Goal: Task Accomplishment & Management: Complete application form

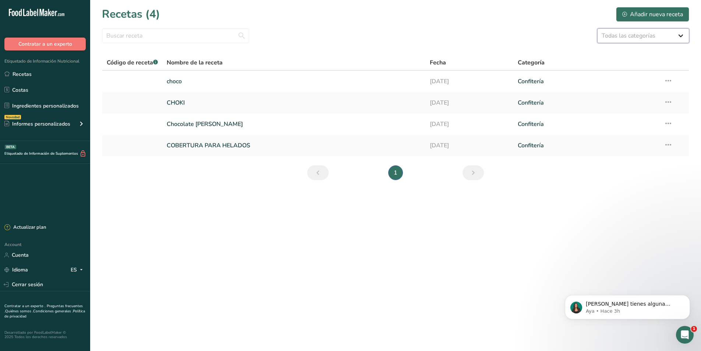
click at [678, 36] on select "Todas las categorías Productos de panadería Bebidas Confitería Comidas cocinada…" at bounding box center [643, 35] width 92 height 15
click at [682, 32] on select "Todas las categorías Productos de panadería Bebidas Confitería Comidas cocinada…" at bounding box center [643, 35] width 92 height 15
select select "9"
click at [597, 28] on select "Todas las categorías Productos de panadería Bebidas Confitería Comidas cocinada…" at bounding box center [643, 35] width 92 height 15
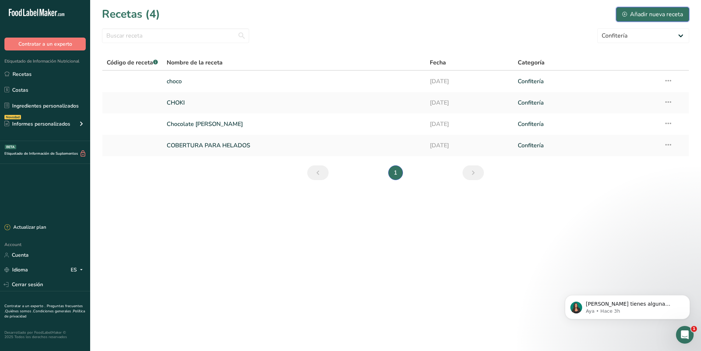
click at [654, 14] on div "Añadir nueva receta" at bounding box center [652, 14] width 61 height 9
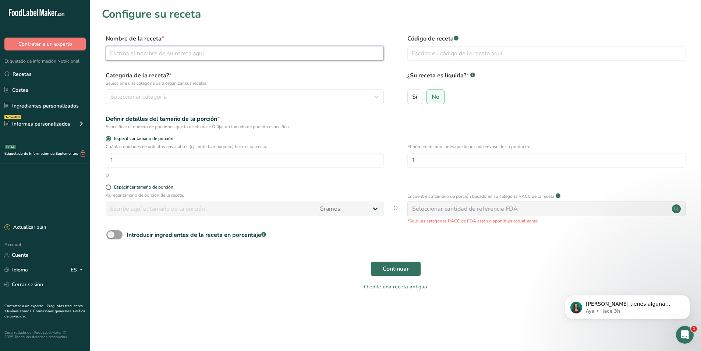
click at [150, 55] on input "text" at bounding box center [245, 53] width 278 height 15
type input "Embajador"
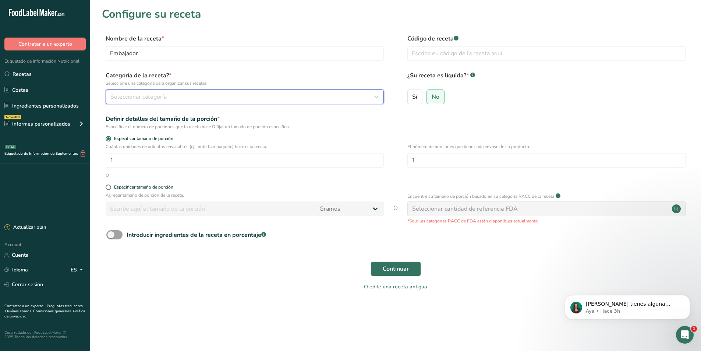
click at [203, 92] on button "Seleccionar categoría" at bounding box center [245, 96] width 278 height 15
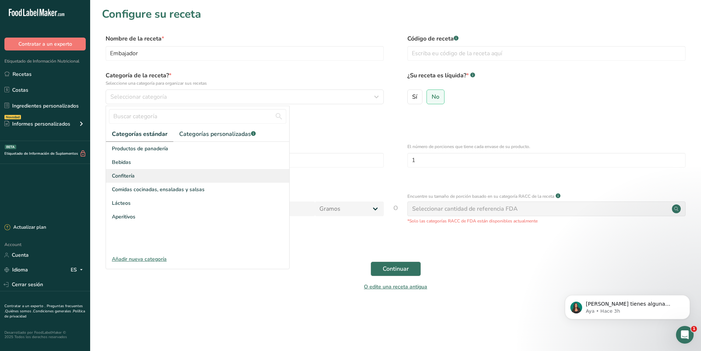
click at [119, 178] on span "Confitería" at bounding box center [123, 176] width 23 height 8
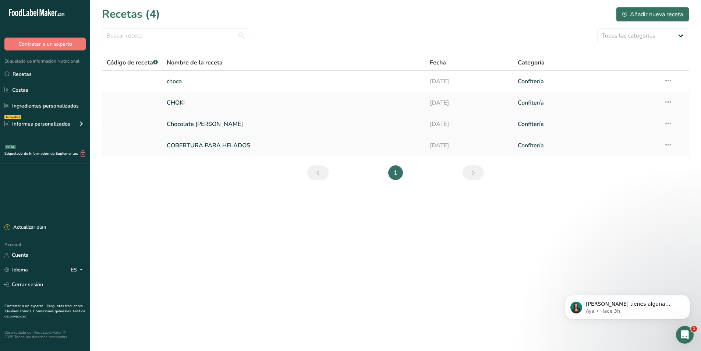
click at [191, 120] on link "Chocolate [PERSON_NAME]" at bounding box center [294, 123] width 254 height 15
click at [654, 17] on div "Añadir nueva receta" at bounding box center [652, 14] width 61 height 9
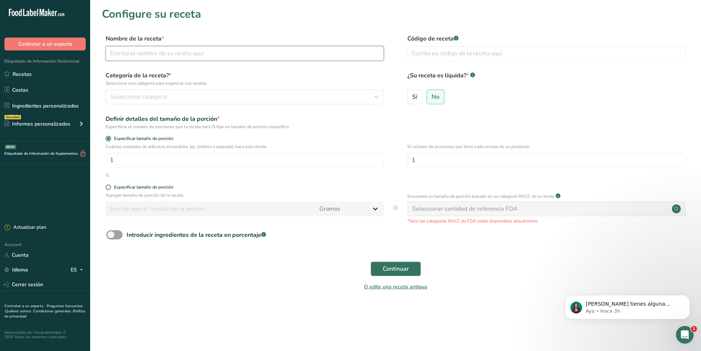
click at [152, 49] on input "text" at bounding box center [245, 53] width 278 height 15
type input "Embajador"
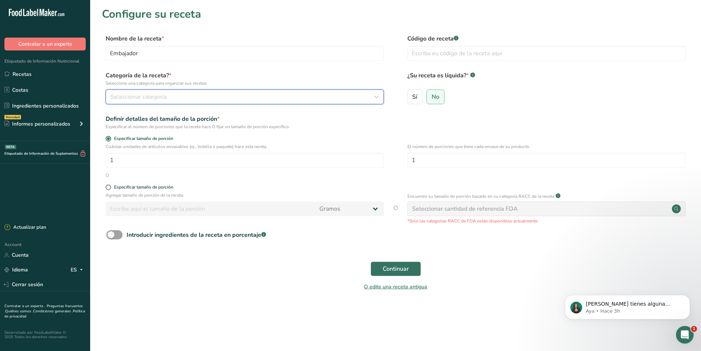
click at [381, 103] on button "Seleccionar categoría" at bounding box center [245, 96] width 278 height 15
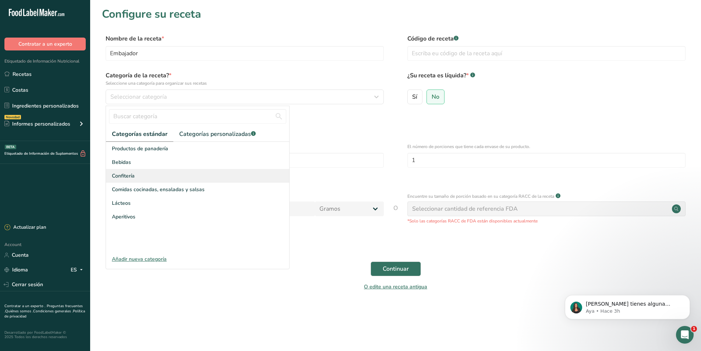
click at [125, 174] on span "Confitería" at bounding box center [123, 176] width 23 height 8
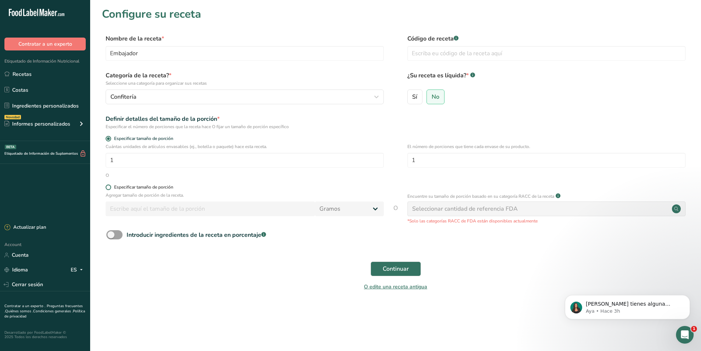
click at [111, 189] on label "Especificar tamaño de porción" at bounding box center [245, 187] width 278 height 6
click at [110, 189] on input "Especificar tamaño de porción" at bounding box center [108, 187] width 5 height 5
radio input "true"
radio input "false"
click at [219, 211] on input "number" at bounding box center [210, 208] width 209 height 15
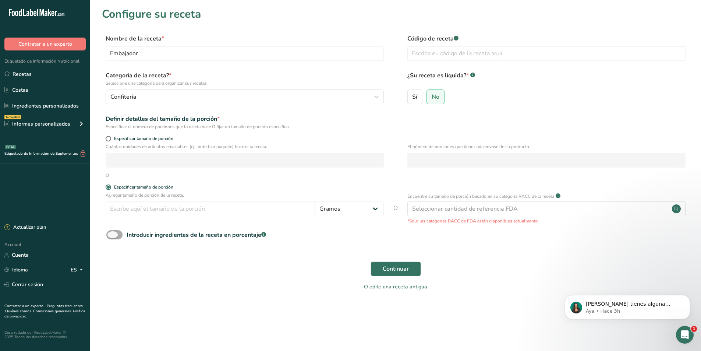
click at [118, 236] on span at bounding box center [114, 234] width 16 height 9
click at [111, 236] on input "Introducir ingredientes de la receta en porcentaje .a-a{fill:#347362;}.b-a{fill…" at bounding box center [108, 234] width 5 height 5
checkbox input "true"
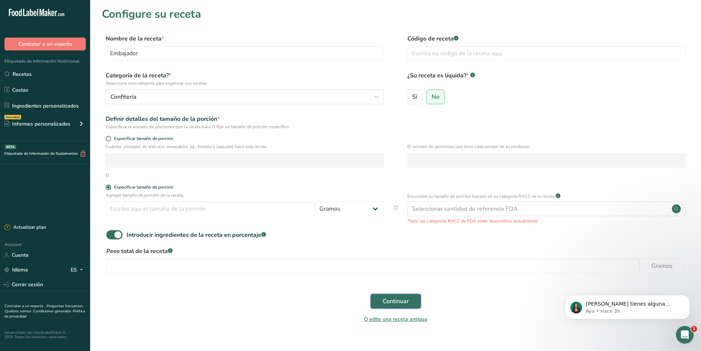
click at [392, 305] on span "Continuar" at bounding box center [396, 301] width 26 height 9
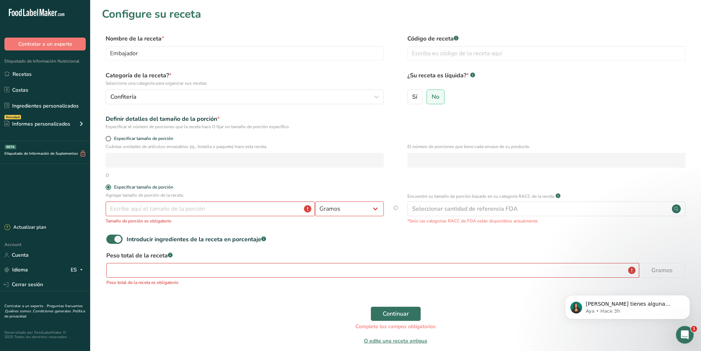
click at [107, 135] on form "Nombre de la receta * Embajador Código de receta .a-a{fill:#347362;}.b-a{fill:#…" at bounding box center [395, 191] width 587 height 315
click at [110, 141] on label "Especificar tamaño de porción" at bounding box center [245, 139] width 278 height 6
click at [110, 141] on input "Especificar tamaño de porción" at bounding box center [108, 138] width 5 height 5
radio input "true"
radio input "false"
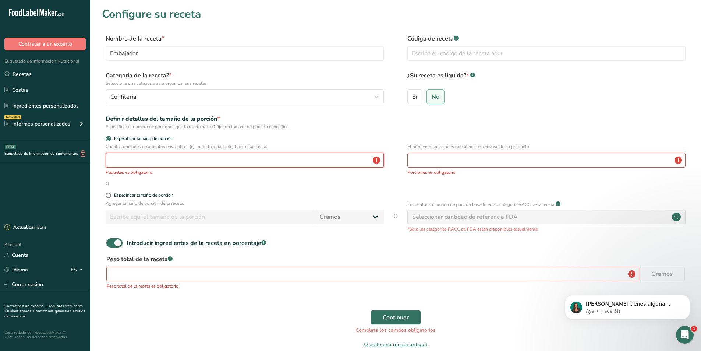
click at [119, 160] on input "number" at bounding box center [245, 160] width 278 height 15
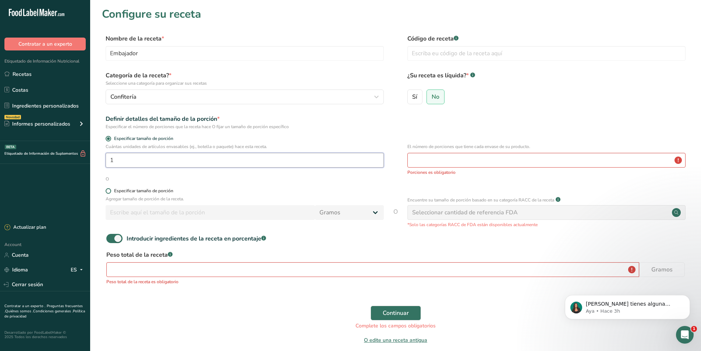
type input "1"
click at [110, 190] on span at bounding box center [109, 191] width 6 height 6
click at [110, 190] on input "Especificar tamaño de porción" at bounding box center [108, 190] width 5 height 5
radio input "true"
radio input "false"
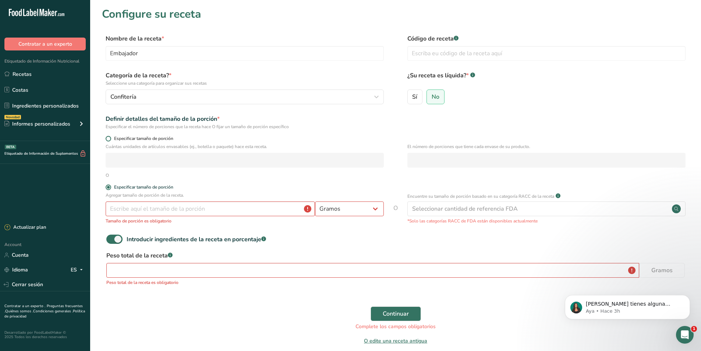
click at [110, 141] on span at bounding box center [109, 139] width 6 height 6
click at [110, 141] on input "Especificar tamaño de porción" at bounding box center [108, 138] width 5 height 5
radio input "true"
radio input "false"
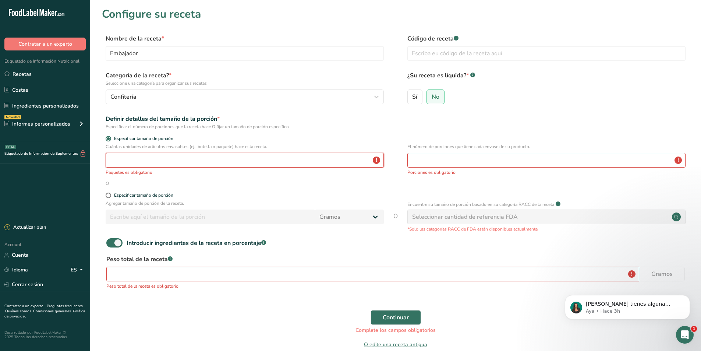
click at [152, 159] on input "number" at bounding box center [245, 160] width 278 height 15
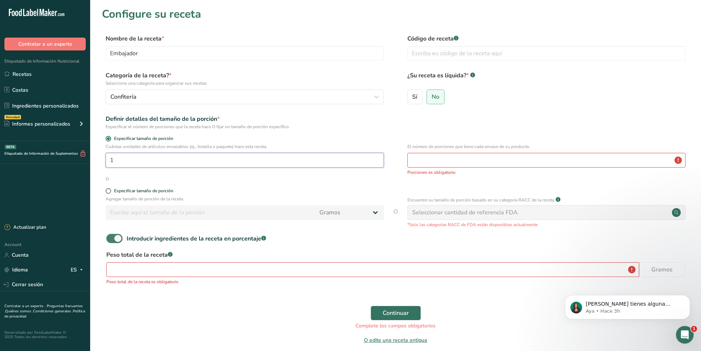
type input "1"
click at [110, 237] on span at bounding box center [114, 238] width 16 height 9
click at [110, 237] on input "Introducir ingredientes de la receta en porcentaje .a-a{fill:#347362;}.b-a{fill…" at bounding box center [108, 238] width 5 height 5
checkbox input "false"
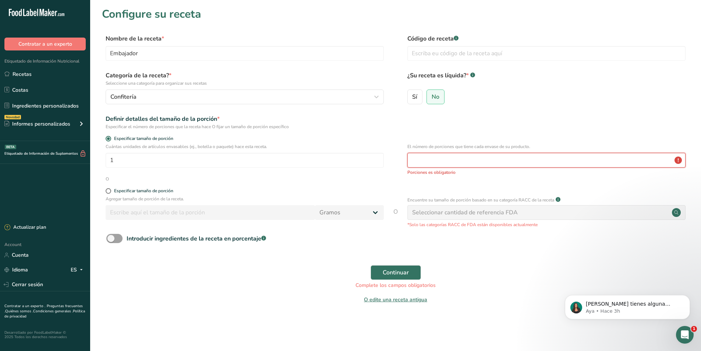
click at [468, 161] on input "number" at bounding box center [546, 160] width 278 height 15
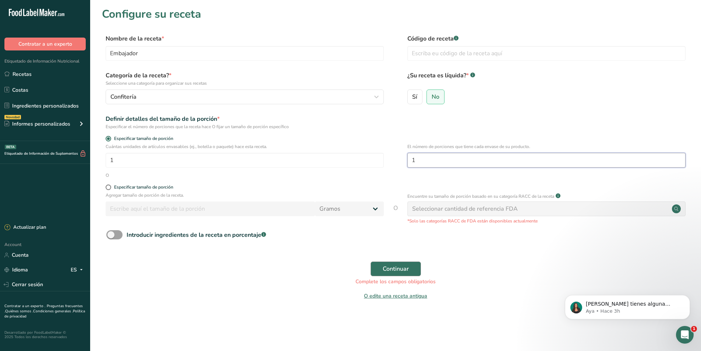
type input "1"
click at [407, 263] on button "Continuar" at bounding box center [396, 268] width 50 height 15
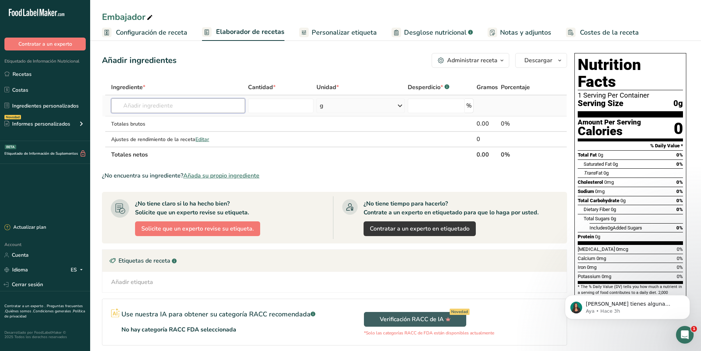
click at [219, 107] on input "text" at bounding box center [178, 105] width 134 height 15
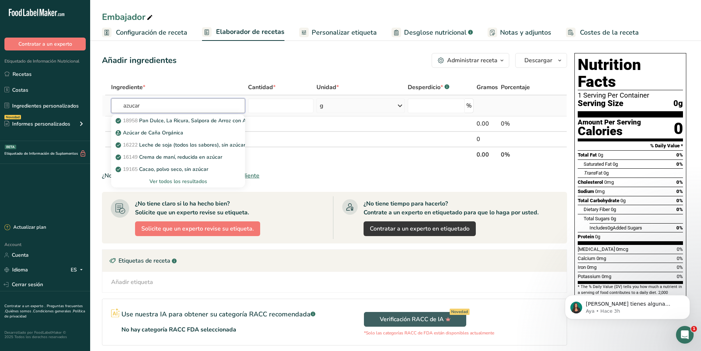
type input "azucar"
click at [184, 180] on div "Ver todos los resultados" at bounding box center [178, 181] width 122 height 8
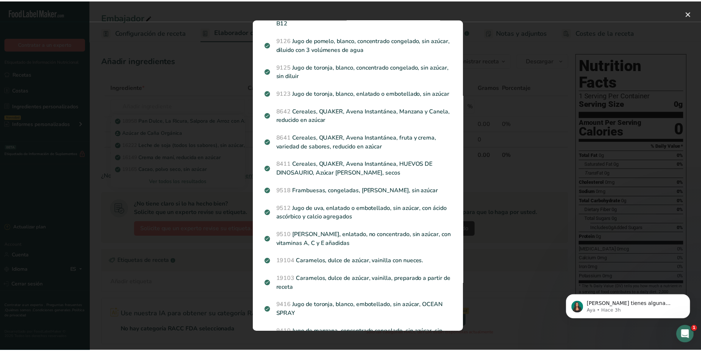
scroll to position [626, 0]
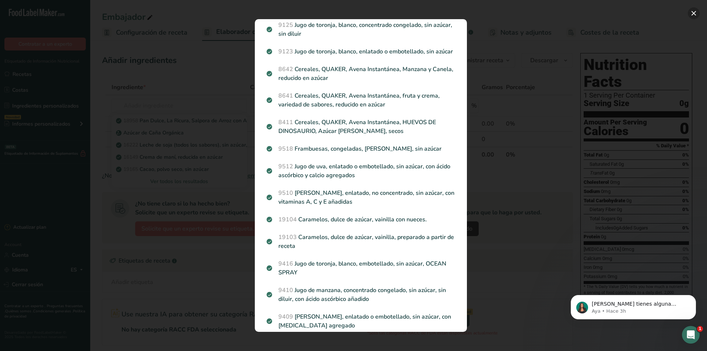
click at [693, 15] on button "Search results modal" at bounding box center [693, 13] width 12 height 12
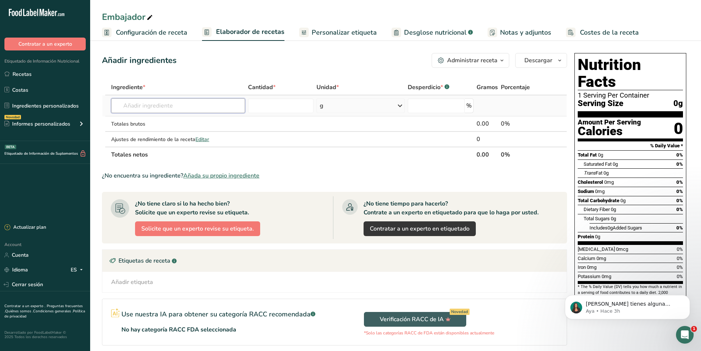
click at [132, 106] on input "text" at bounding box center [178, 105] width 134 height 15
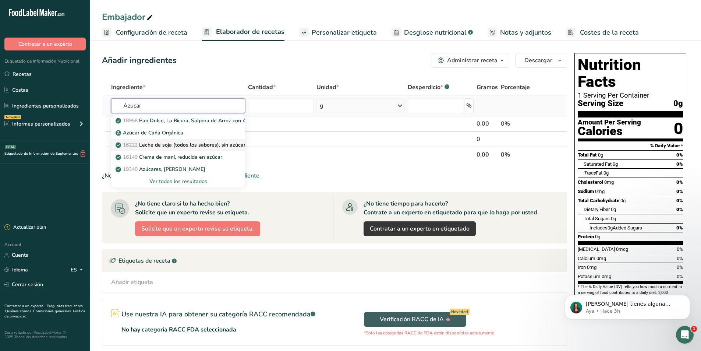
scroll to position [37, 0]
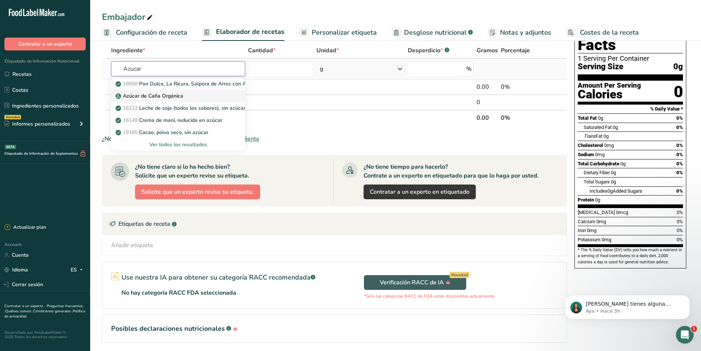
type input "Azucar"
click at [167, 98] on p "Azúcar de Caña Orgánica" at bounding box center [150, 96] width 66 height 8
type input "Organic Cane Sugar"
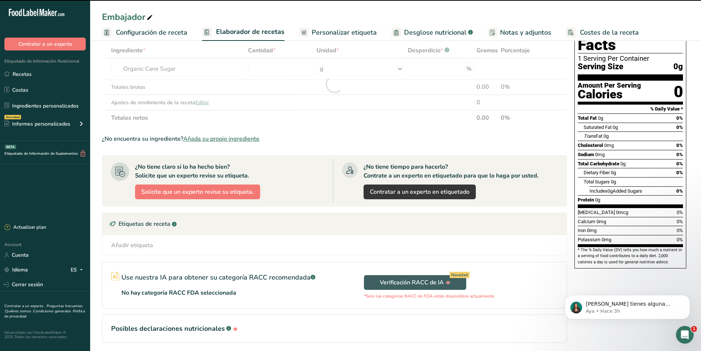
type input "0"
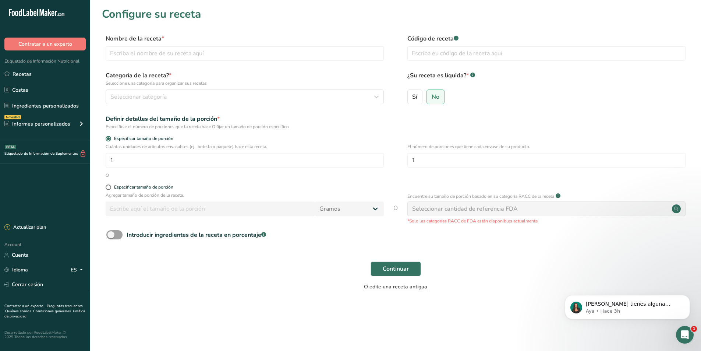
click at [383, 287] on link "O edite una receta antigua" at bounding box center [395, 286] width 63 height 7
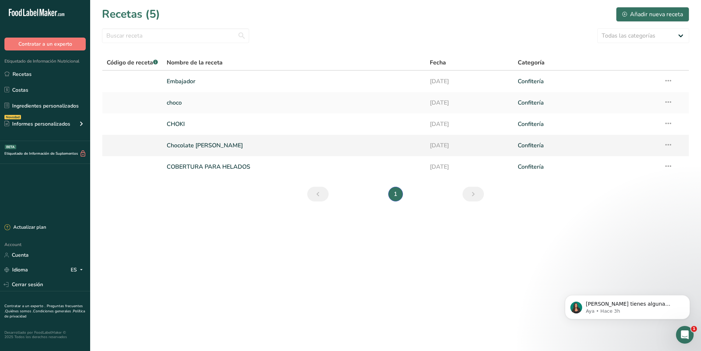
click at [181, 145] on link "Chocolate [PERSON_NAME]" at bounding box center [294, 145] width 254 height 15
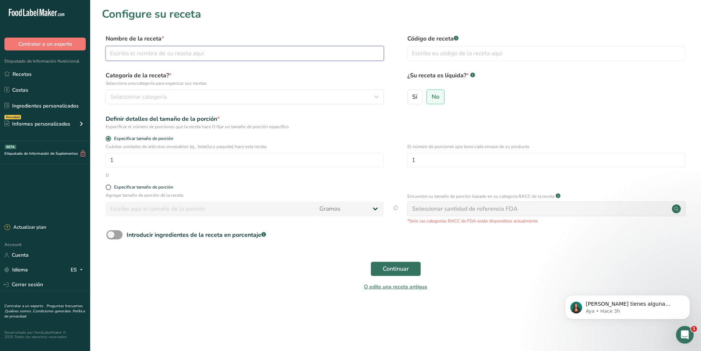
click at [161, 54] on input "text" at bounding box center [245, 53] width 278 height 15
type input "Embajador"
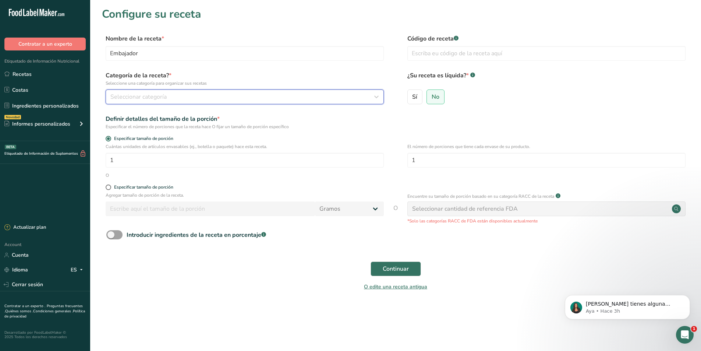
click at [153, 92] on span "Seleccionar categoría" at bounding box center [138, 96] width 56 height 9
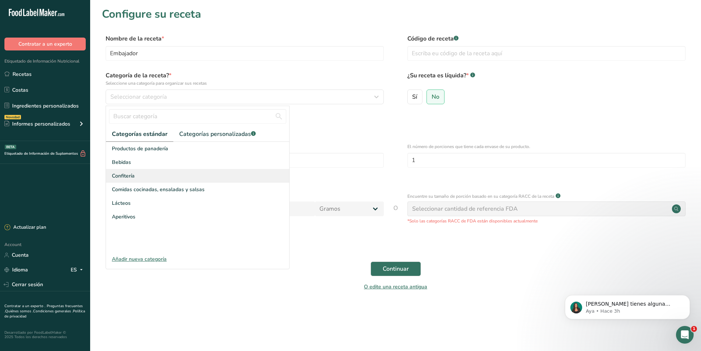
click at [125, 175] on span "Confitería" at bounding box center [123, 176] width 23 height 8
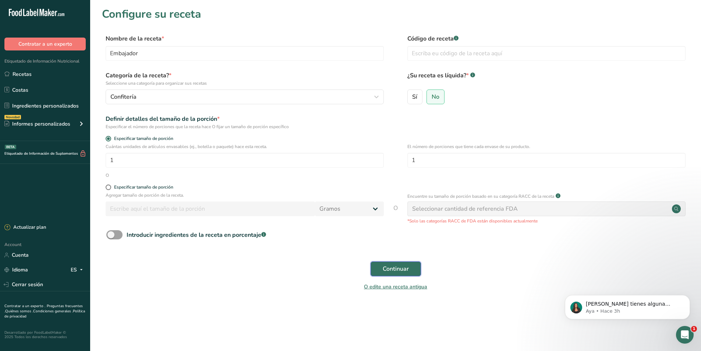
click at [407, 266] on span "Continuar" at bounding box center [396, 268] width 26 height 9
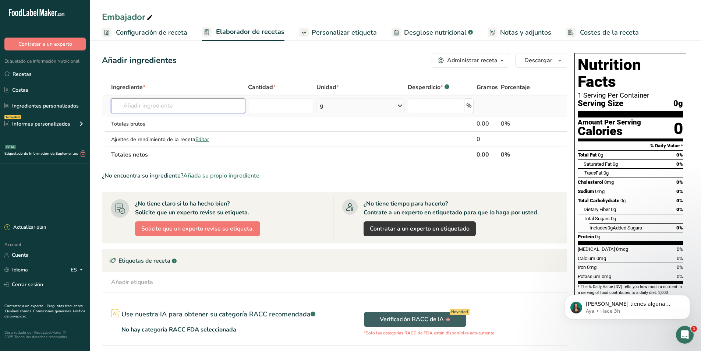
click at [167, 107] on input "text" at bounding box center [178, 105] width 134 height 15
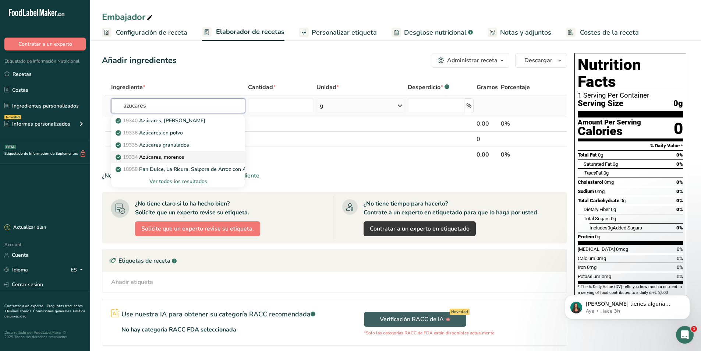
type input "azucares"
click at [170, 155] on p "19334 [DEMOGRAPHIC_DATA], morenos" at bounding box center [150, 157] width 67 height 8
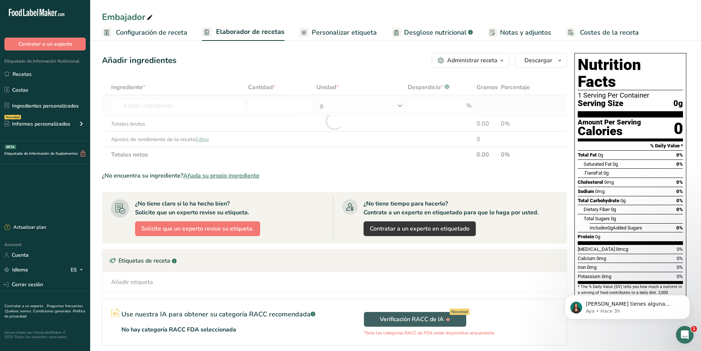
type input "Sugars, brown"
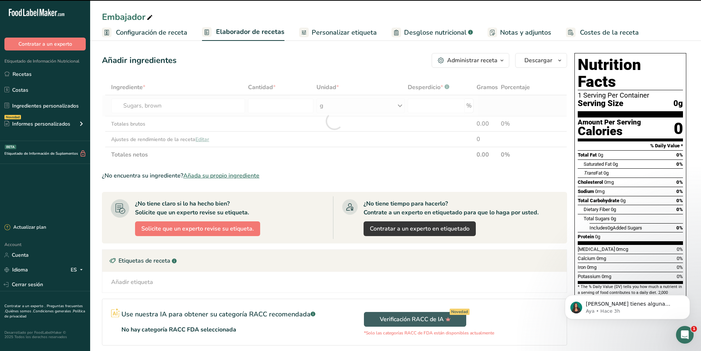
type input "0"
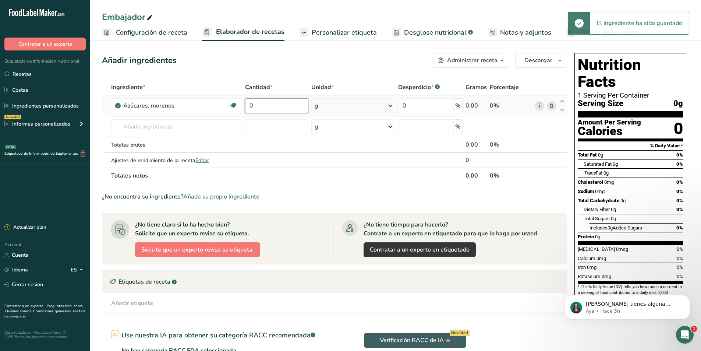
click at [270, 109] on input "0" at bounding box center [276, 105] width 63 height 15
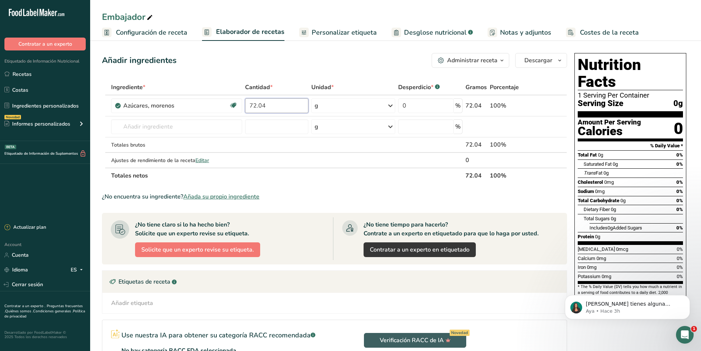
type input "72.04"
click at [297, 197] on div "¿No encuentra su ingrediente? Añada su propio ingrediente" at bounding box center [334, 196] width 465 height 9
click at [144, 130] on input "text" at bounding box center [176, 126] width 131 height 15
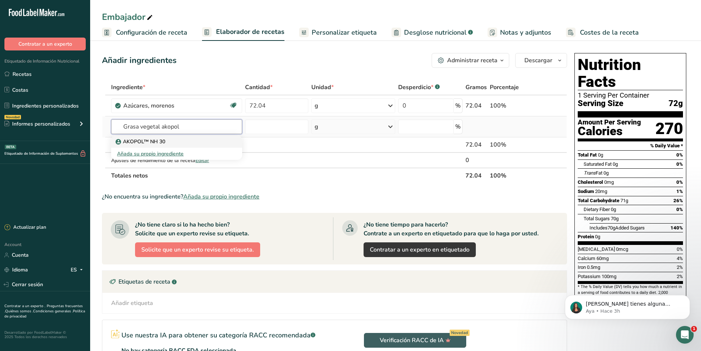
type input "Grasa vegetal akopol"
click at [133, 142] on p "AKOPOL™ NH 30" at bounding box center [141, 142] width 48 height 8
type input "AKOPOL™ NH 30"
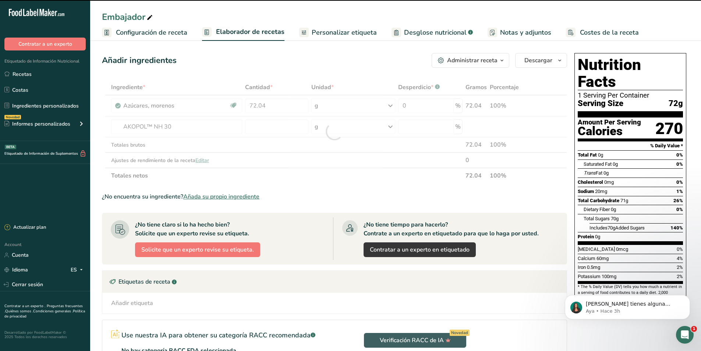
type input "0"
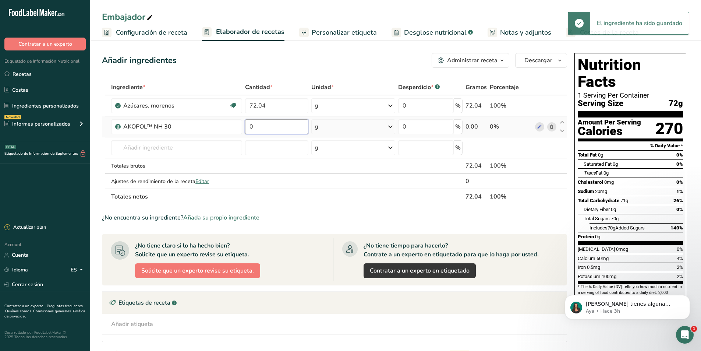
click at [255, 128] on input "0" at bounding box center [276, 126] width 63 height 15
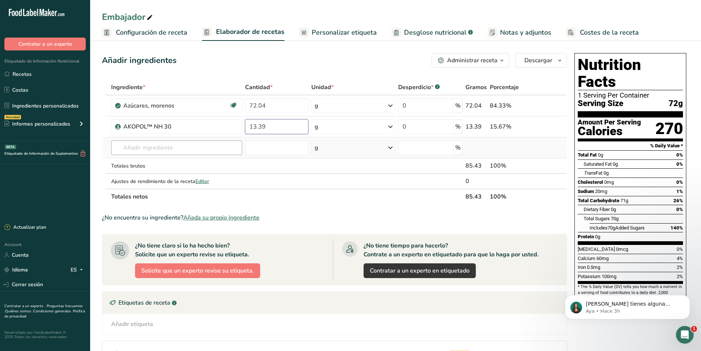
type input "13.39"
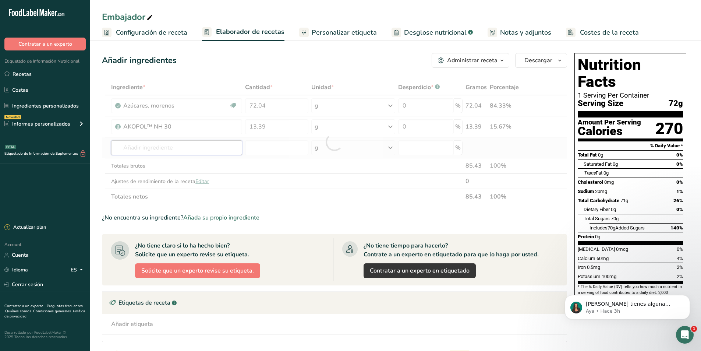
click at [182, 146] on div "Ingrediente * Cantidad * Unidad * Desperdicio * .a-a{fill:#347362;}.b-a{fill:#f…" at bounding box center [334, 141] width 465 height 125
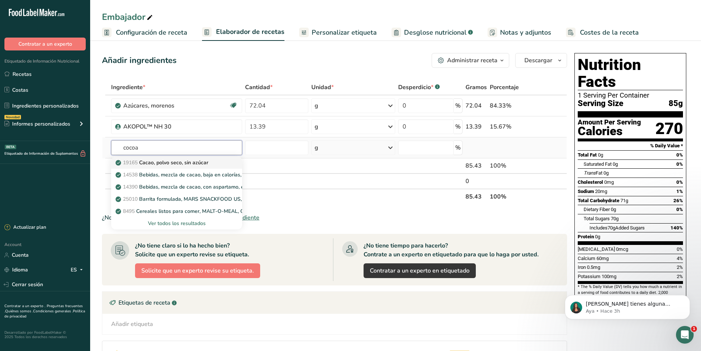
type input "cocoa"
click at [178, 161] on p "19165 Cacao, polvo seco, sin azúcar" at bounding box center [162, 163] width 91 height 8
type input "Cocoa, dry powder, unsweetened"
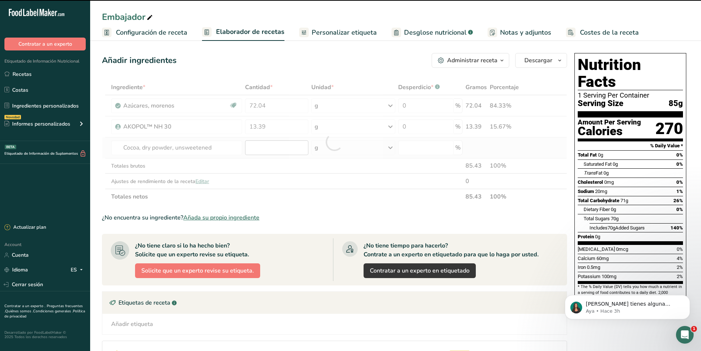
type input "0"
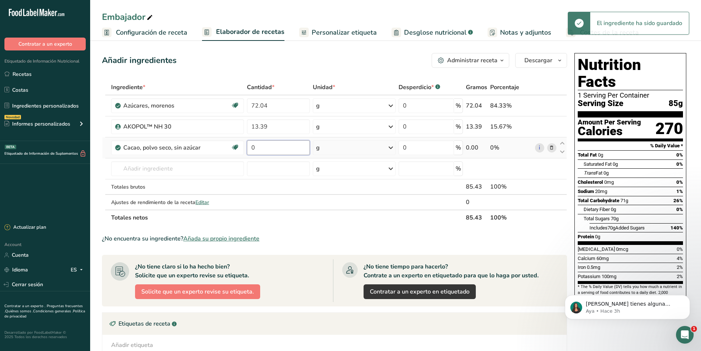
click at [261, 148] on input "0" at bounding box center [278, 147] width 63 height 15
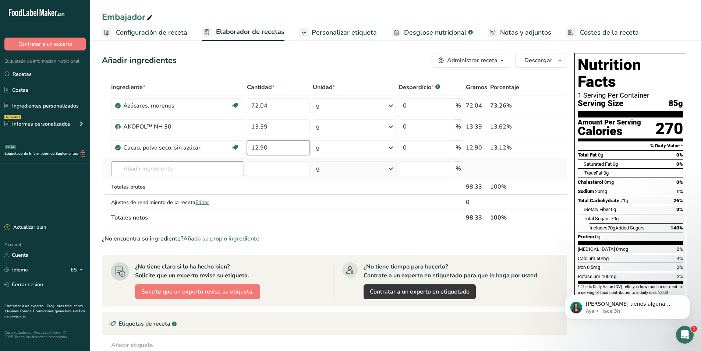
type input "12.90"
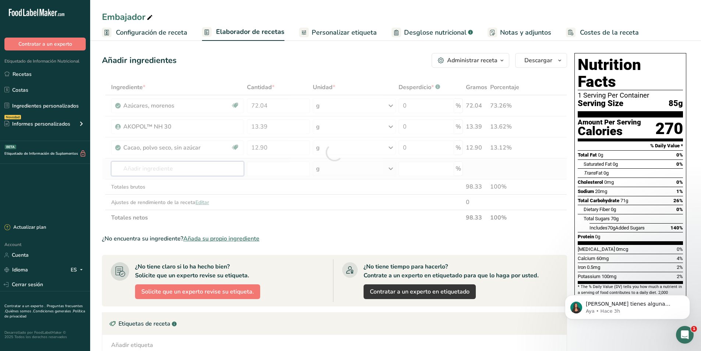
click at [136, 170] on div "Ingrediente * Cantidad * Unidad * Desperdicio * .a-a{fill:#347362;}.b-a{fill:#f…" at bounding box center [334, 152] width 465 height 146
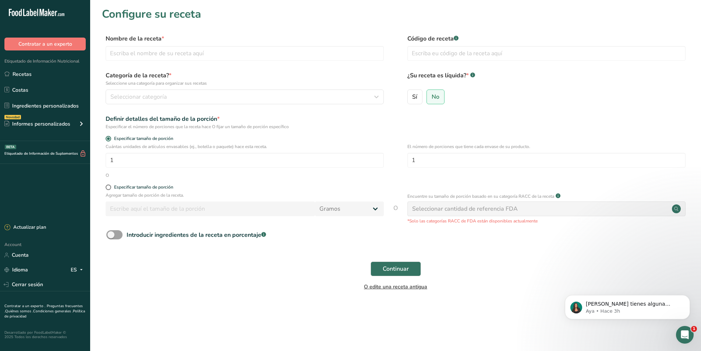
click at [400, 289] on link "O edite una receta antigua" at bounding box center [395, 286] width 63 height 7
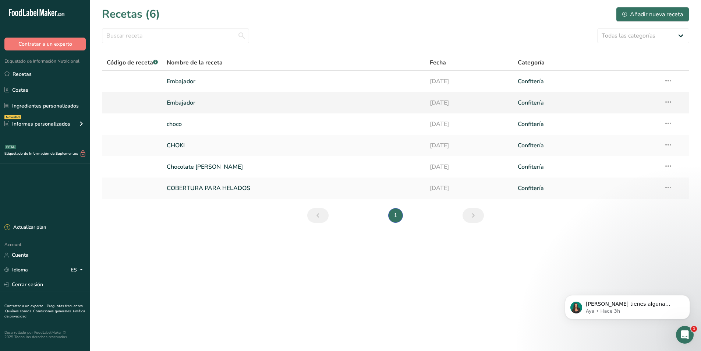
click at [668, 102] on icon at bounding box center [668, 101] width 9 height 13
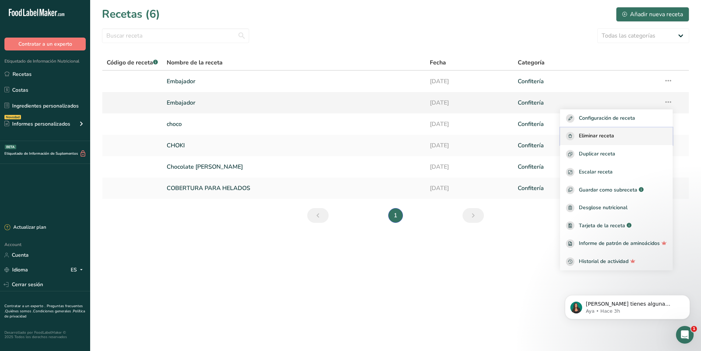
click at [614, 132] on span "Eliminar receta" at bounding box center [596, 136] width 35 height 8
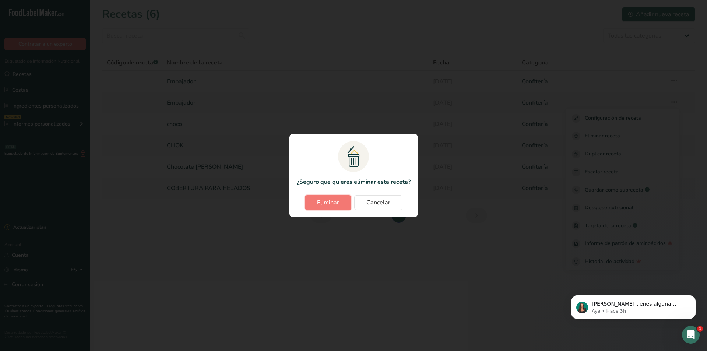
click at [329, 207] on button "Eliminar" at bounding box center [328, 202] width 46 height 15
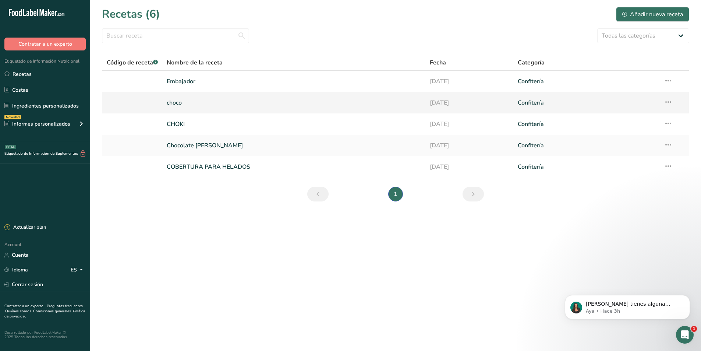
click at [175, 106] on link "choco" at bounding box center [294, 102] width 254 height 15
click at [181, 123] on link "CHOKI" at bounding box center [294, 123] width 254 height 15
click at [191, 146] on link "Chocolate [PERSON_NAME]" at bounding box center [294, 145] width 254 height 15
click at [669, 83] on icon at bounding box center [668, 80] width 9 height 13
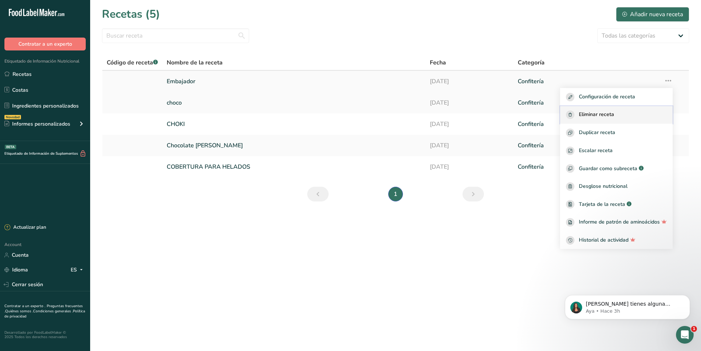
click at [602, 114] on span "Eliminar receta" at bounding box center [596, 114] width 35 height 8
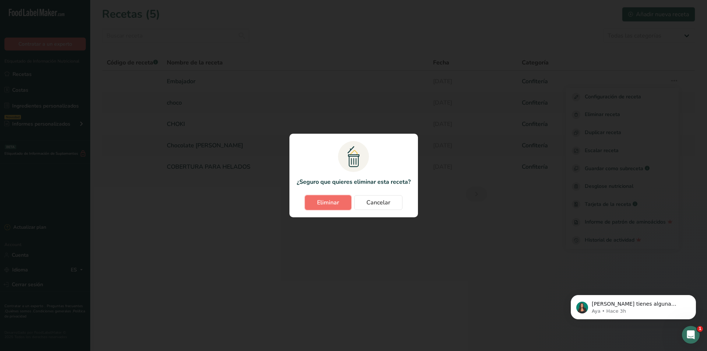
click at [331, 200] on span "Eliminar" at bounding box center [328, 202] width 22 height 9
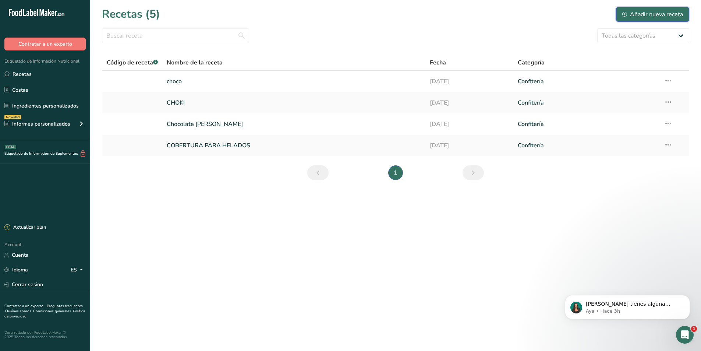
click at [641, 15] on div "Añadir nueva receta" at bounding box center [652, 14] width 61 height 9
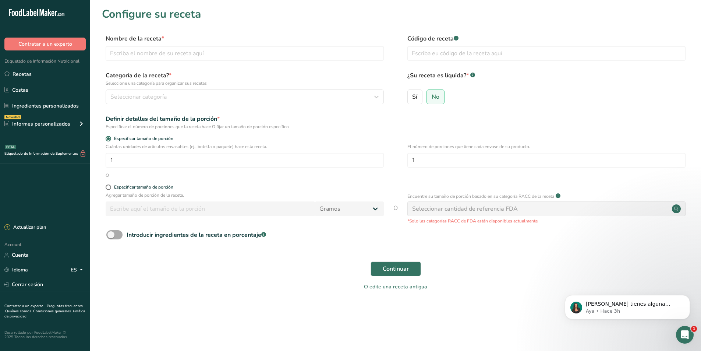
click at [116, 233] on span at bounding box center [114, 234] width 16 height 9
click at [111, 233] on input "Introducir ingredientes de la receta en porcentaje .a-a{fill:#347362;}.b-a{fill…" at bounding box center [108, 234] width 5 height 5
checkbox input "true"
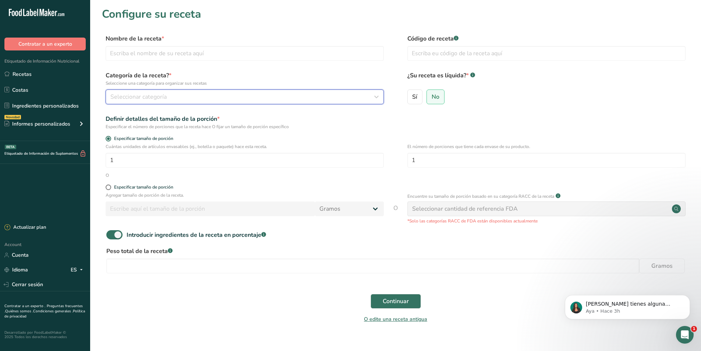
click at [374, 96] on icon "button" at bounding box center [376, 96] width 9 height 13
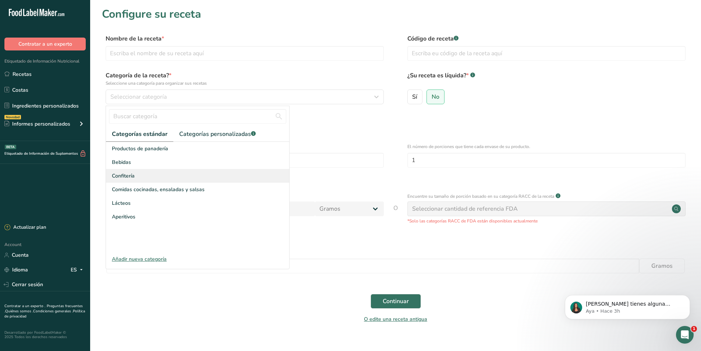
click at [128, 174] on span "Confitería" at bounding box center [123, 176] width 23 height 8
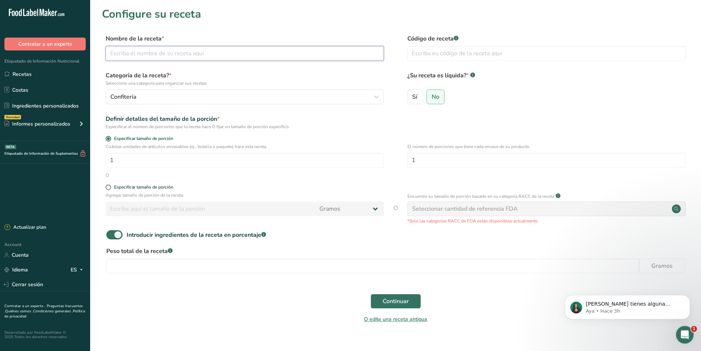
click at [146, 57] on input "text" at bounding box center [245, 53] width 278 height 15
type input "Embajador"
click at [387, 303] on span "Continuar" at bounding box center [396, 301] width 26 height 9
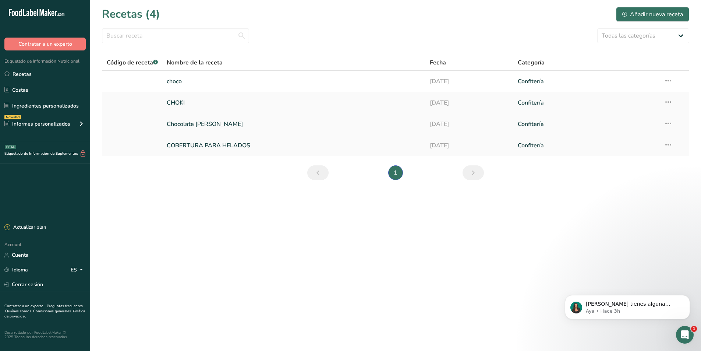
click at [188, 125] on link "Chocolate [PERSON_NAME]" at bounding box center [294, 123] width 254 height 15
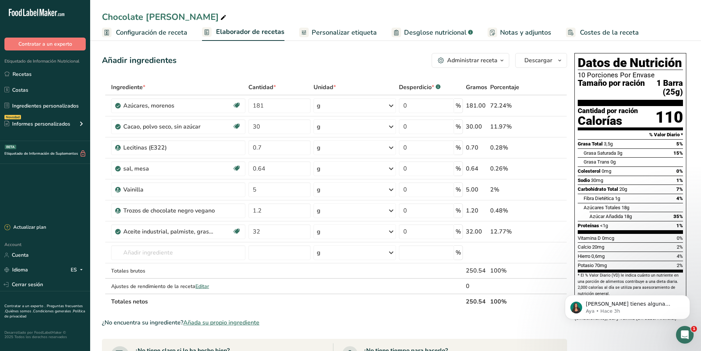
click at [501, 60] on icon "button" at bounding box center [502, 60] width 6 height 9
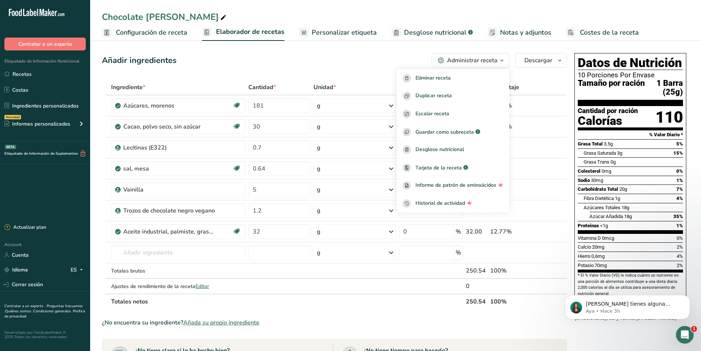
click at [501, 60] on icon "button" at bounding box center [502, 60] width 6 height 9
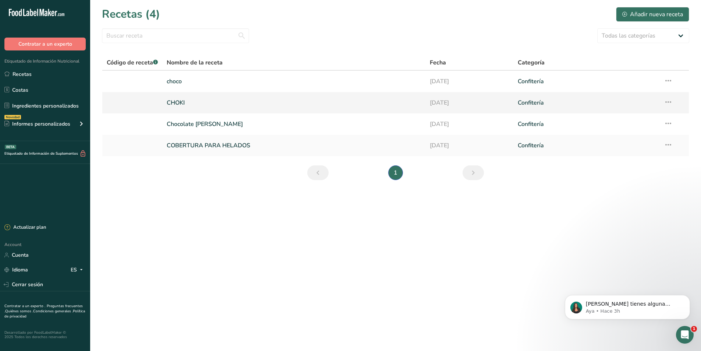
click at [176, 104] on link "CHOKI" at bounding box center [294, 102] width 254 height 15
click at [653, 13] on div "Añadir nueva receta" at bounding box center [652, 14] width 61 height 9
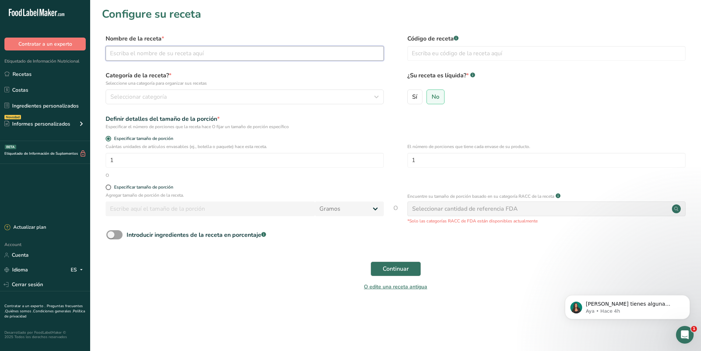
click at [160, 51] on input "text" at bounding box center [245, 53] width 278 height 15
type input "Embajador"
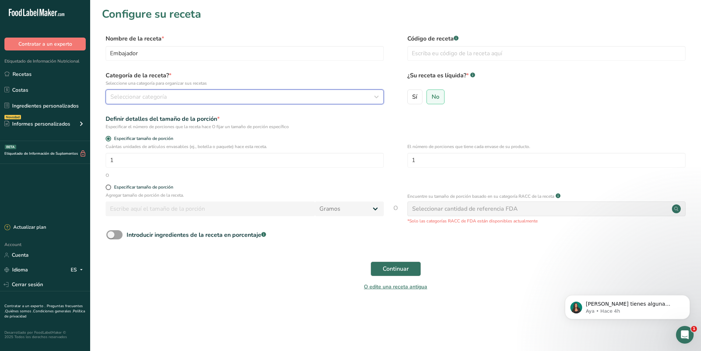
click at [175, 96] on div "Seleccionar categoría" at bounding box center [242, 96] width 264 height 9
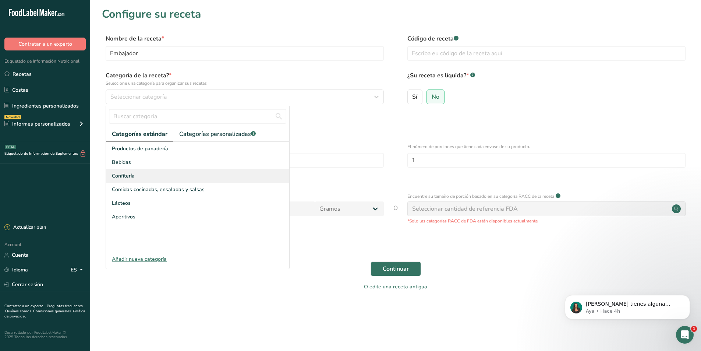
click at [133, 176] on span "Confitería" at bounding box center [123, 176] width 23 height 8
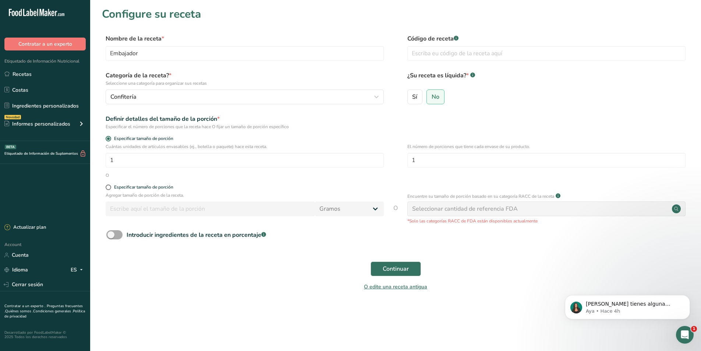
click at [118, 237] on span at bounding box center [114, 234] width 16 height 9
click at [111, 237] on input "Introducir ingredientes de la receta en porcentaje .a-a{fill:#347362;}.b-a{fill…" at bounding box center [108, 234] width 5 height 5
checkbox input "true"
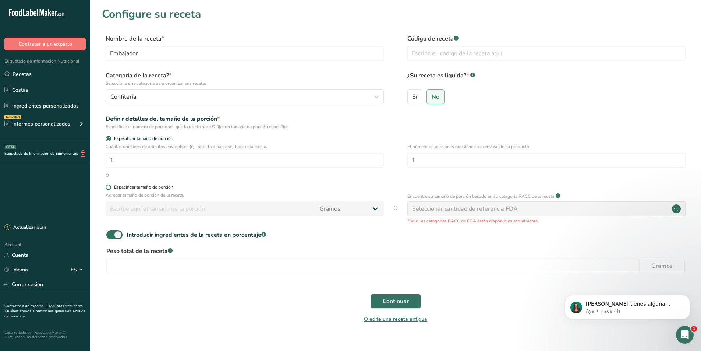
click at [111, 185] on span "Especificar tamaño de porción" at bounding box center [142, 187] width 62 height 6
click at [110, 185] on input "Especificar tamaño de porción" at bounding box center [108, 187] width 5 height 5
radio input "true"
radio input "false"
click at [110, 187] on span at bounding box center [109, 187] width 6 height 6
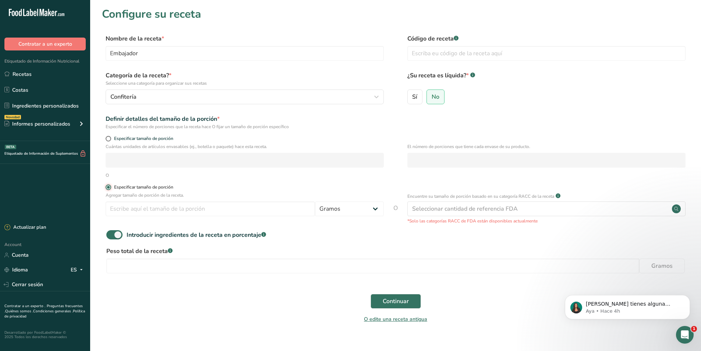
click at [110, 187] on input "Especificar tamaño de porción" at bounding box center [108, 187] width 5 height 5
click at [108, 186] on span at bounding box center [109, 187] width 6 height 6
click at [108, 186] on input "Especificar tamaño de porción" at bounding box center [108, 187] width 5 height 5
click at [110, 235] on span at bounding box center [114, 234] width 16 height 9
click at [110, 235] on input "Introducir ingredientes de la receta en porcentaje .a-a{fill:#347362;}.b-a{fill…" at bounding box center [108, 234] width 5 height 5
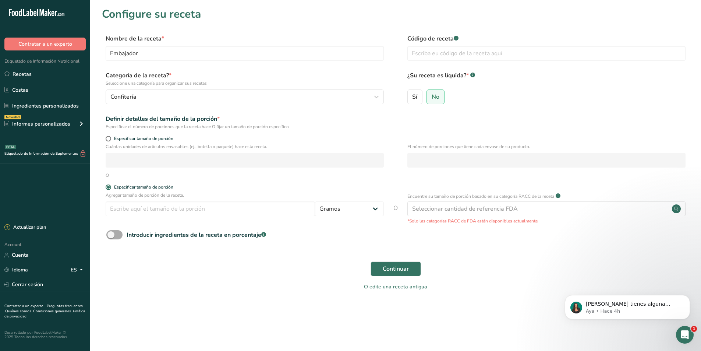
click at [116, 235] on span at bounding box center [114, 234] width 16 height 9
click at [111, 235] on input "Introducir ingredientes de la receta en porcentaje .a-a{fill:#347362;}.b-a{fill…" at bounding box center [108, 234] width 5 height 5
checkbox input "true"
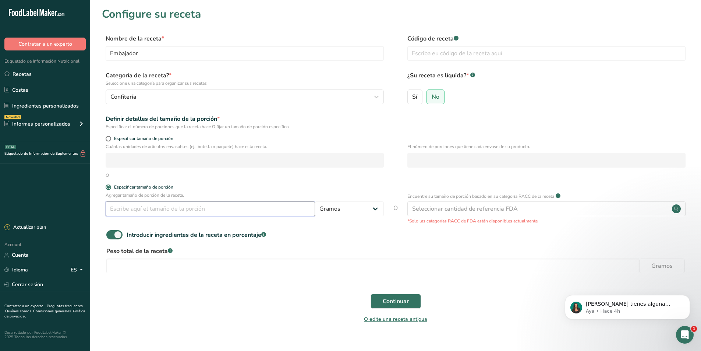
click at [189, 203] on input "number" at bounding box center [210, 208] width 209 height 15
type input "26"
click at [227, 270] on input "number" at bounding box center [372, 265] width 533 height 15
type input "26"
click at [396, 299] on span "Continuar" at bounding box center [396, 301] width 26 height 9
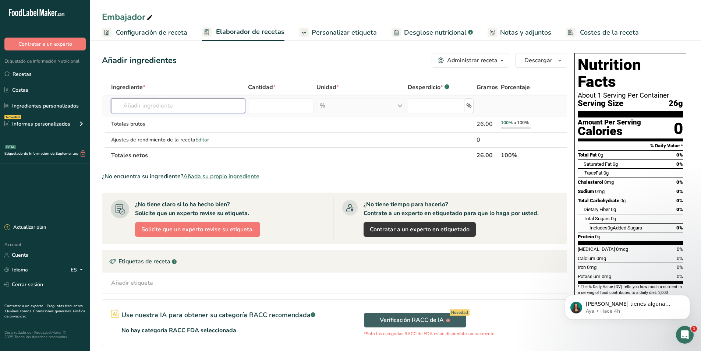
click at [131, 106] on input "text" at bounding box center [178, 105] width 134 height 15
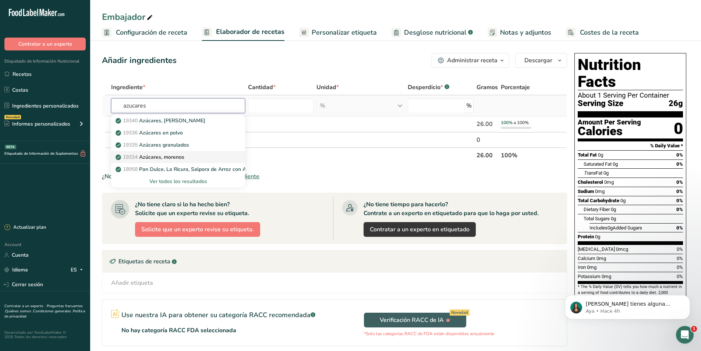
type input "azucares"
click at [155, 155] on p "19334 [DEMOGRAPHIC_DATA], morenos" at bounding box center [150, 157] width 67 height 8
type input "Sugars, brown"
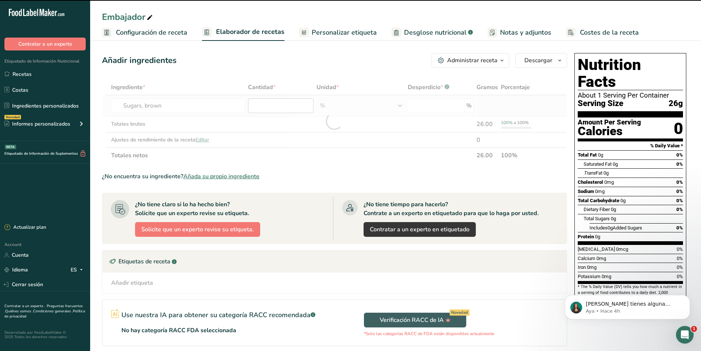
type input "0"
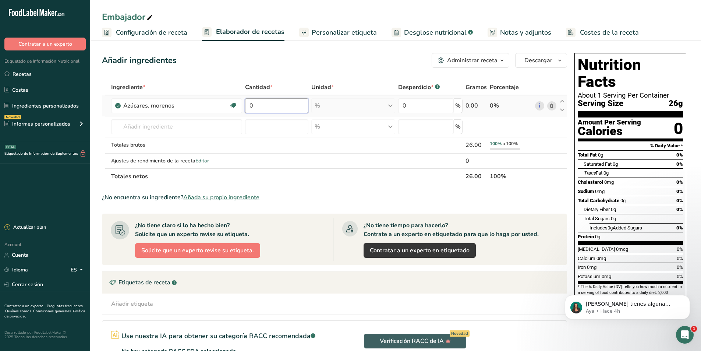
click at [284, 104] on input "0" at bounding box center [276, 105] width 63 height 15
type input "72.04"
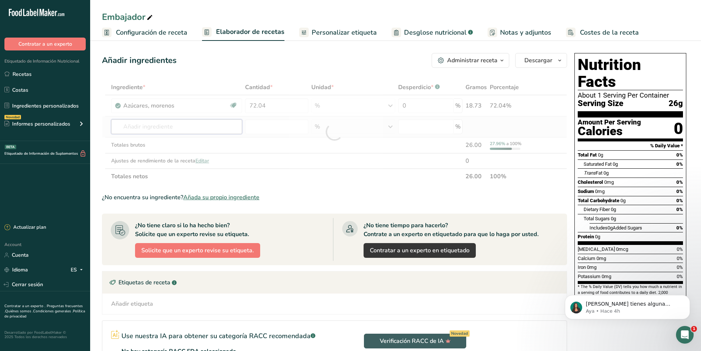
click at [174, 132] on div "Ingrediente * Cantidad * Unidad * Desperdicio * .a-a{fill:#347362;}.b-a{fill:#f…" at bounding box center [334, 131] width 465 height 105
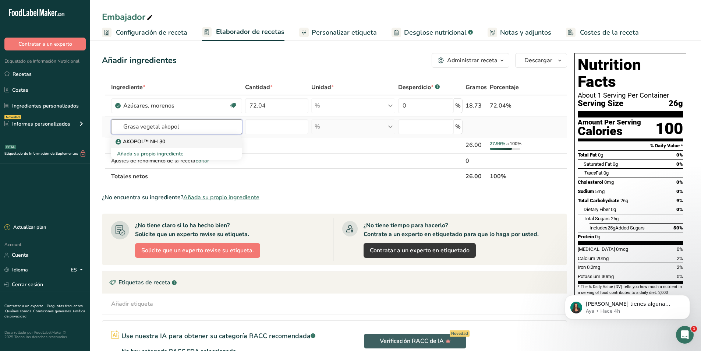
type input "Grasa vegetal akopol"
click at [149, 145] on p "AKOPOL™ NH 30" at bounding box center [141, 142] width 48 height 8
type input "AKOPOL™ NH 30"
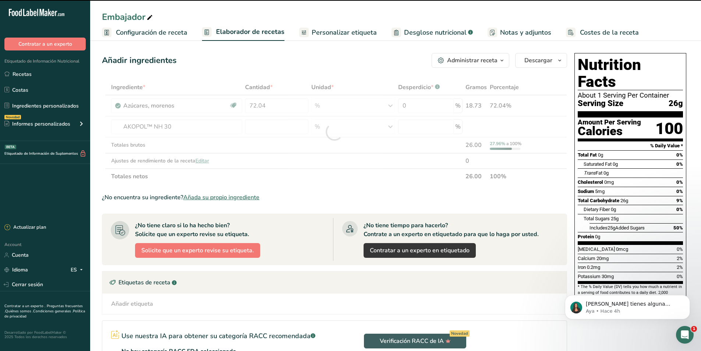
type input "0"
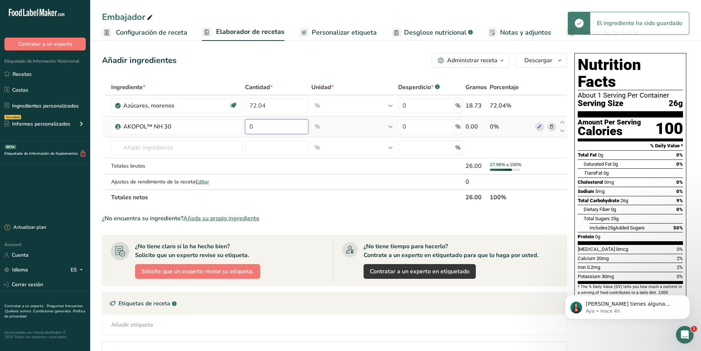
click at [262, 127] on input "0" at bounding box center [276, 126] width 63 height 15
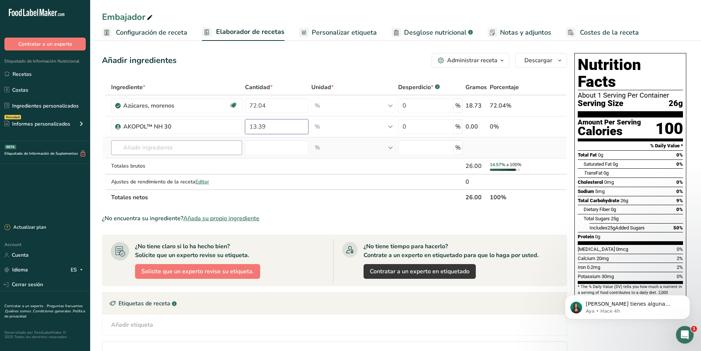
type input "13.39"
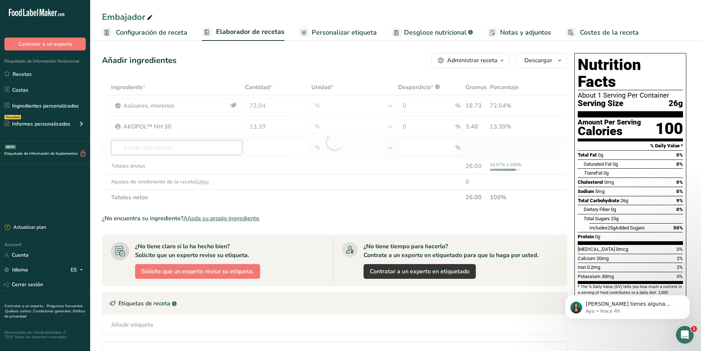
click at [171, 153] on div "Ingrediente * Cantidad * Unidad * Desperdicio * .a-a{fill:#347362;}.b-a{fill:#f…" at bounding box center [334, 141] width 465 height 125
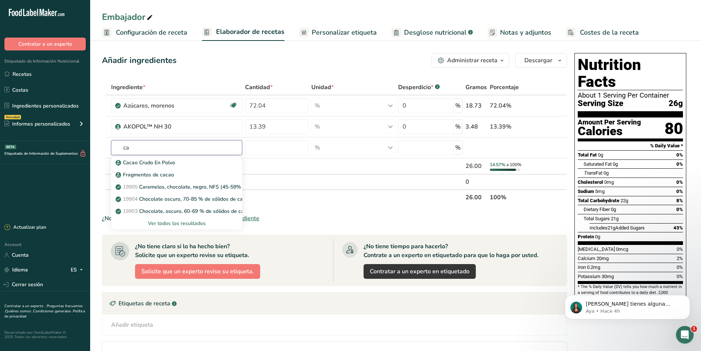
type input "c"
type input "cocoa"
click at [178, 164] on p "19165 Cacao, polvo seco, sin azúcar" at bounding box center [162, 163] width 91 height 8
type input "Cocoa, dry powder, unsweetened"
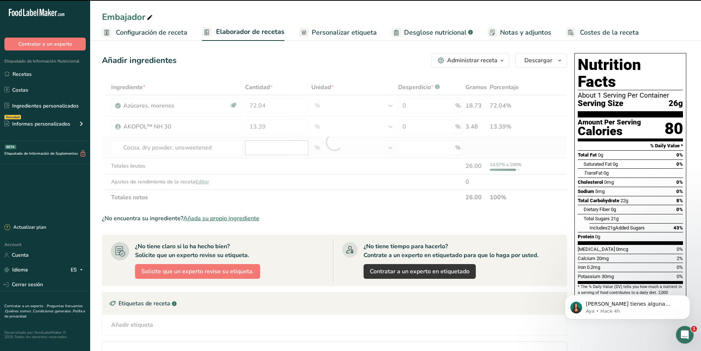
type input "0"
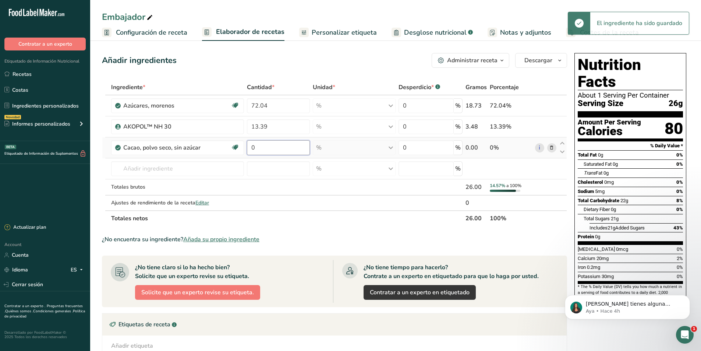
click at [266, 150] on input "0" at bounding box center [278, 147] width 63 height 15
drag, startPoint x: 266, startPoint y: 150, endPoint x: 241, endPoint y: 148, distance: 25.2
click at [241, 148] on tr "Cacao, polvo seco, sin azúcar Libre de lácteos Libre de gluten [GEOGRAPHIC_DATA…" at bounding box center [334, 147] width 464 height 21
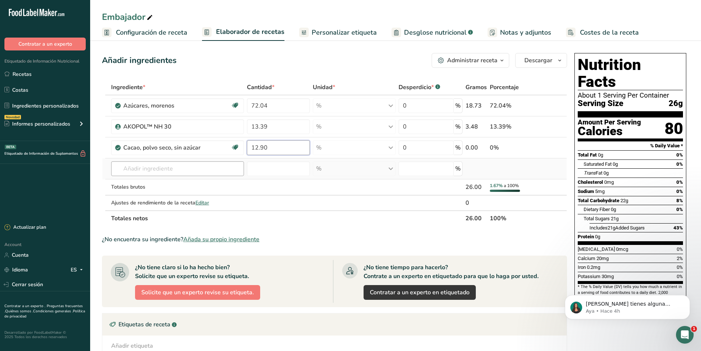
type input "12.90"
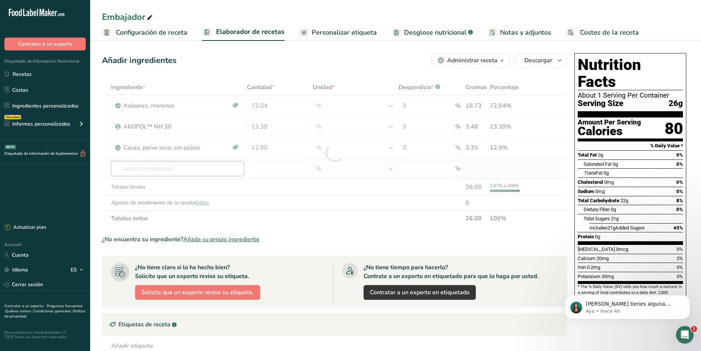
click at [132, 172] on div "Ingrediente * Cantidad * Unidad * Desperdicio * .a-a{fill:#347362;}.b-a{fill:#f…" at bounding box center [334, 152] width 465 height 146
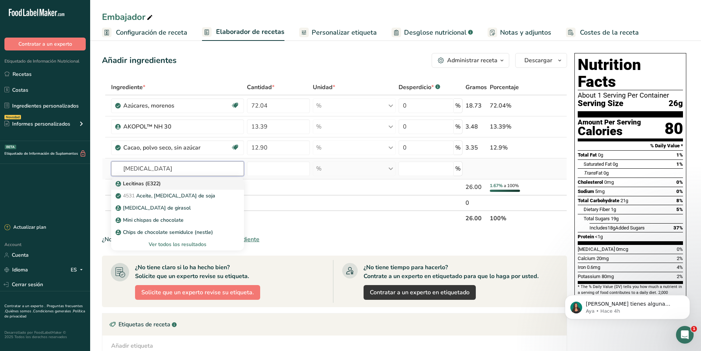
type input "[MEDICAL_DATA]"
click at [146, 188] on link "Lecitinas (E322)" at bounding box center [177, 183] width 133 height 12
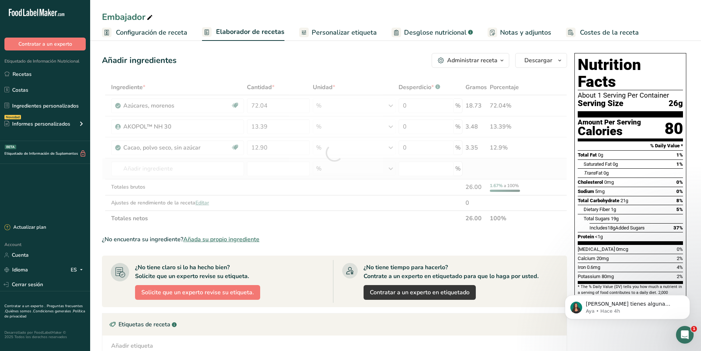
type input "Lecithins (E322)"
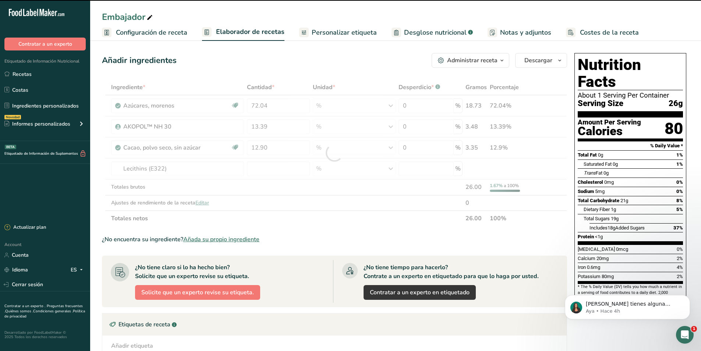
type input "0"
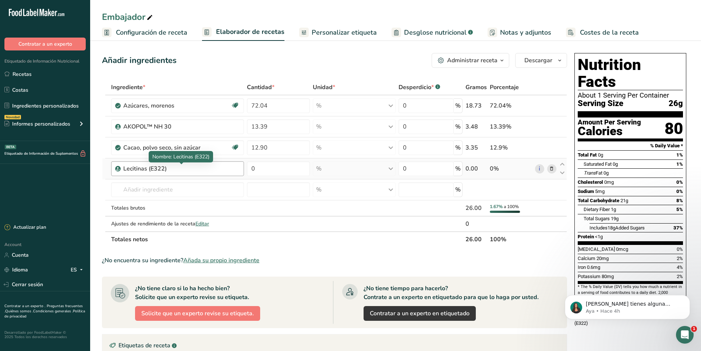
click at [184, 166] on div "Lecitinas (E322)" at bounding box center [169, 168] width 92 height 9
click at [177, 171] on div "Lecitinas (E322)" at bounding box center [169, 168] width 92 height 9
click at [161, 171] on div "Lecitinas (E322)" at bounding box center [169, 168] width 92 height 9
click at [162, 169] on div "Lecitinas (E322)" at bounding box center [169, 168] width 92 height 9
click at [552, 169] on icon at bounding box center [551, 169] width 5 height 8
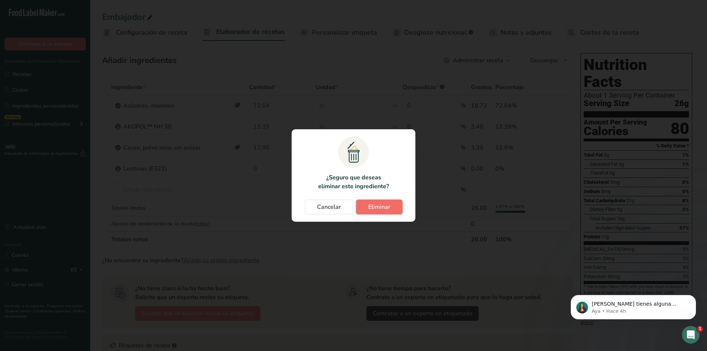
click at [375, 207] on span "Eliminar" at bounding box center [379, 206] width 22 height 9
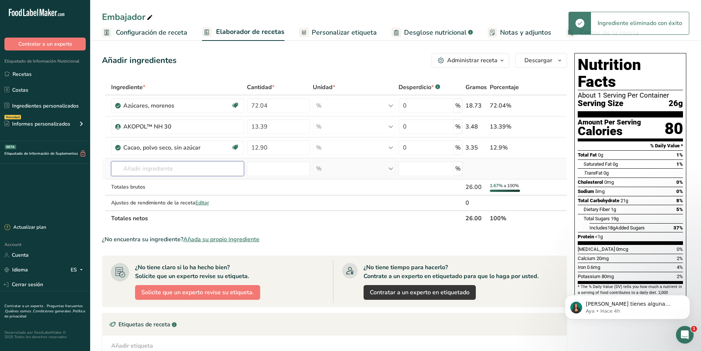
click at [152, 166] on input "text" at bounding box center [177, 168] width 133 height 15
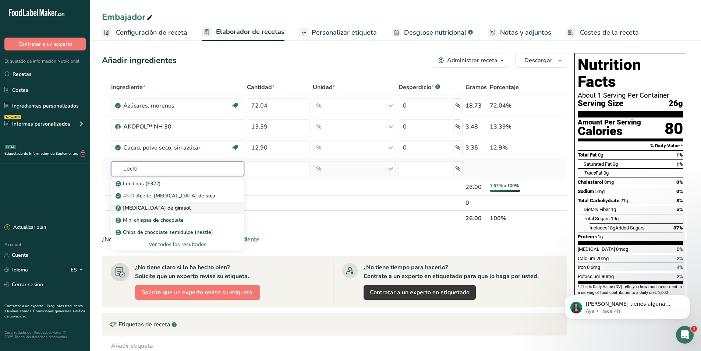
type input "Leciti"
click at [151, 206] on p "[MEDICAL_DATA] de girasol" at bounding box center [154, 208] width 74 height 8
type input "Sunflower Lecithin"
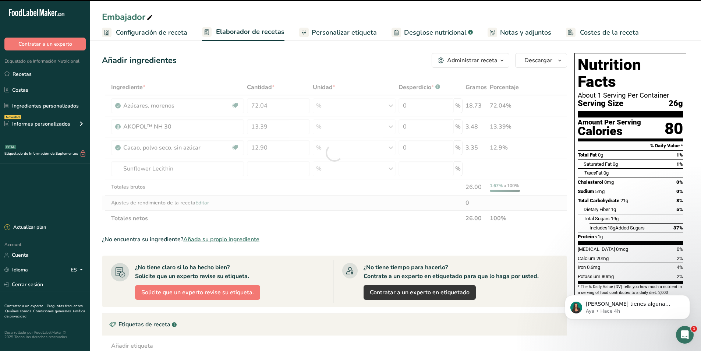
type input "0"
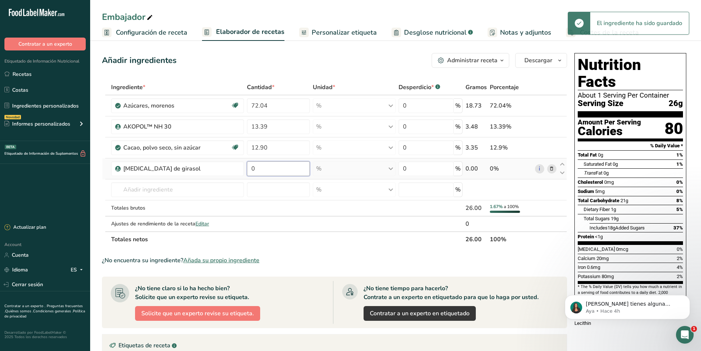
click at [271, 170] on input "0" at bounding box center [278, 168] width 63 height 15
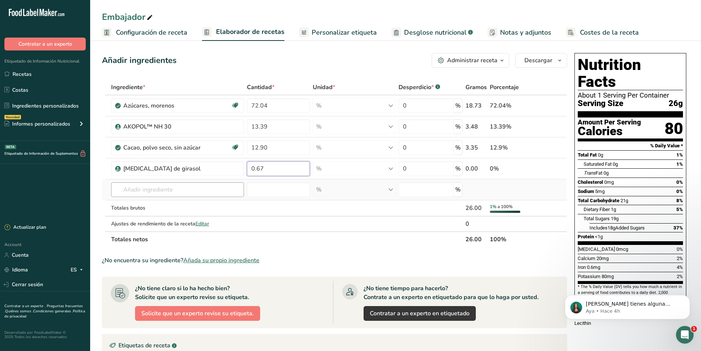
type input "0.67"
click at [167, 192] on div "Ingrediente * Cantidad * Unidad * Desperdicio * .a-a{fill:#347362;}.b-a{fill:#f…" at bounding box center [334, 162] width 465 height 167
type input "L"
type input "r"
click at [174, 188] on input "text" at bounding box center [177, 189] width 133 height 15
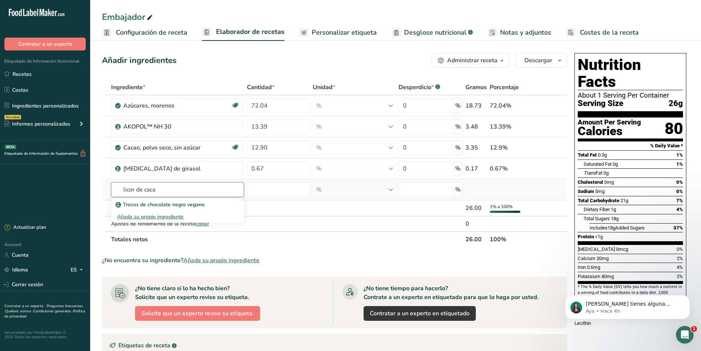
type input "licor de caca"
click at [166, 216] on div "Añada su propio ingrediente" at bounding box center [177, 217] width 121 height 8
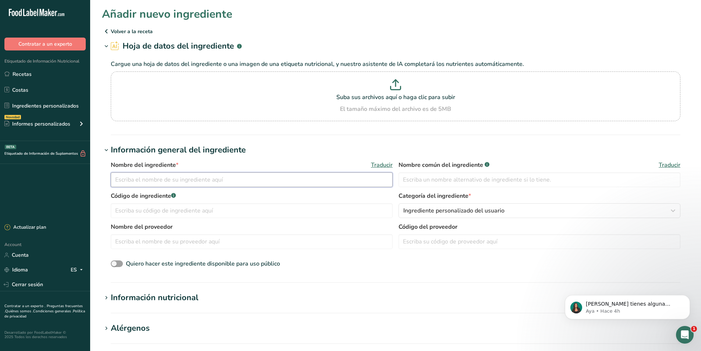
click at [124, 183] on input "text" at bounding box center [252, 179] width 282 height 15
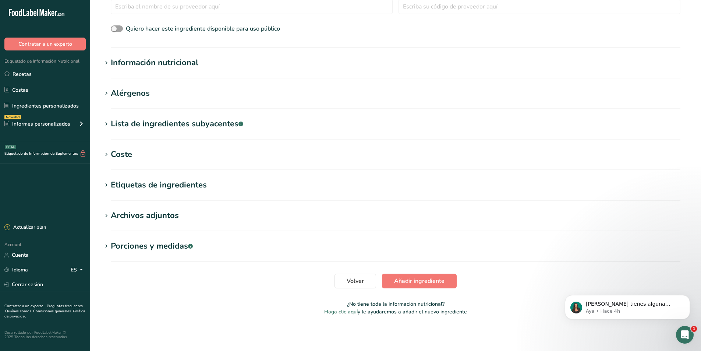
scroll to position [198, 0]
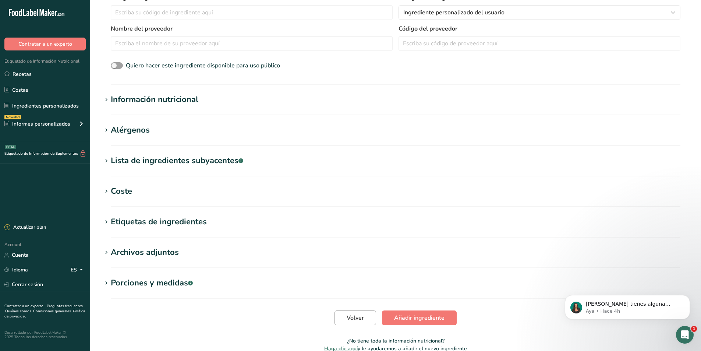
type input "Licor de Cacao"
click at [351, 320] on span "Volver" at bounding box center [355, 317] width 17 height 9
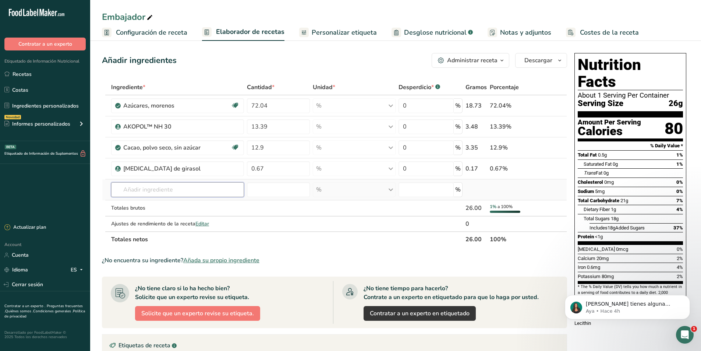
click at [141, 186] on input "text" at bounding box center [177, 189] width 133 height 15
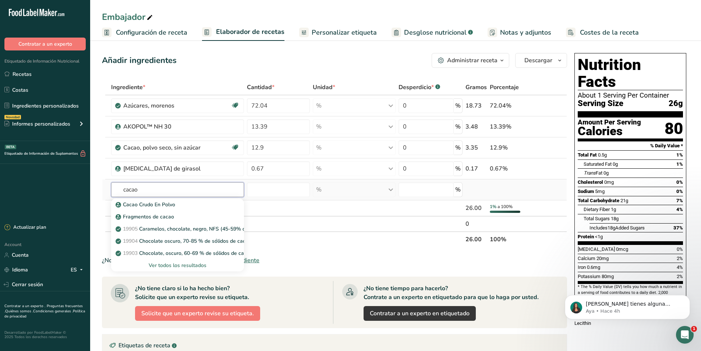
type input "cacao"
click at [181, 265] on div "Ver todos los resultados" at bounding box center [177, 265] width 121 height 8
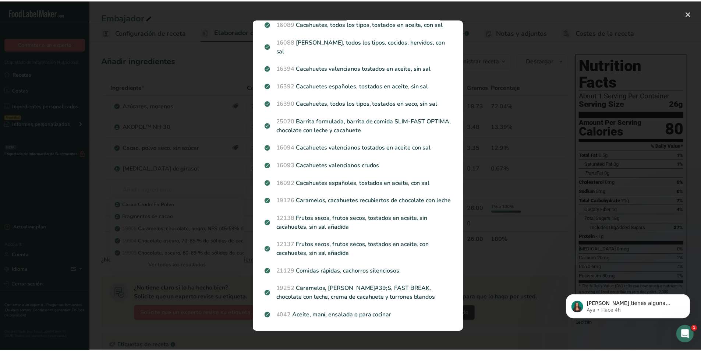
scroll to position [750, 0]
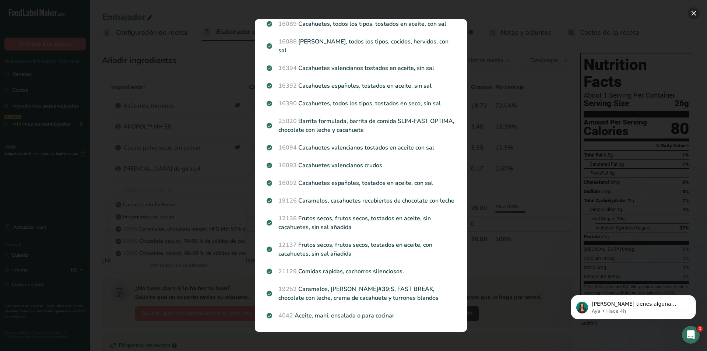
click at [693, 17] on button "Search results modal" at bounding box center [693, 13] width 12 height 12
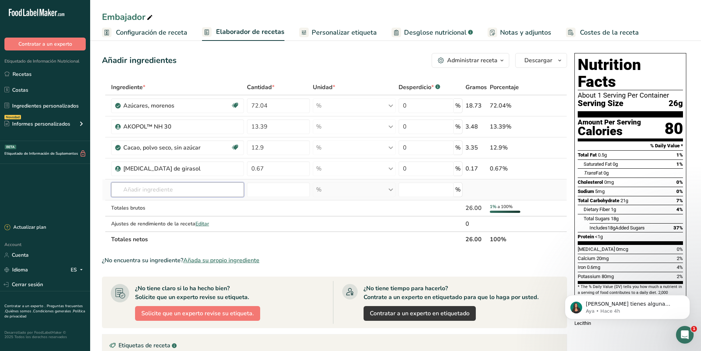
click at [153, 192] on input "text" at bounding box center [177, 189] width 133 height 15
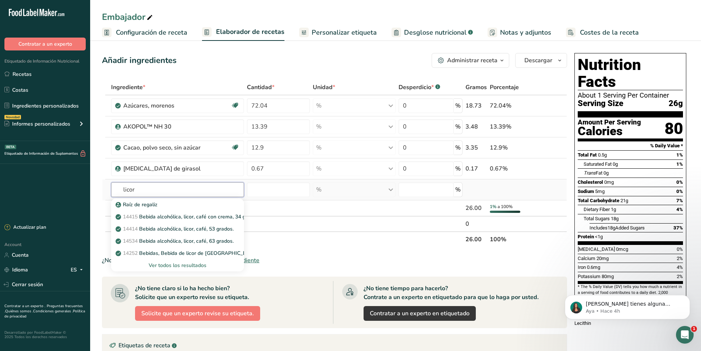
type input "licor"
click at [170, 266] on div "Ver todos los resultados" at bounding box center [177, 265] width 121 height 8
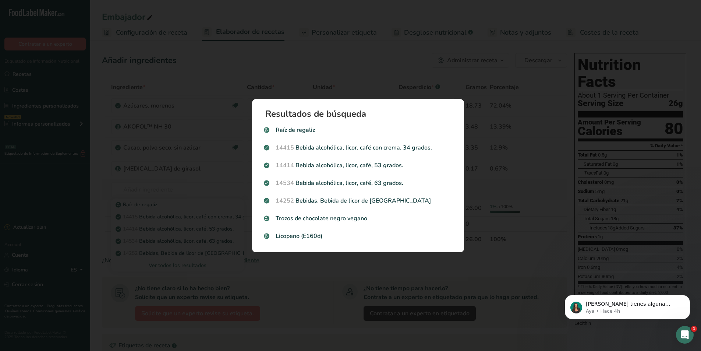
scroll to position [0, 0]
click at [691, 13] on button "Search results modal" at bounding box center [693, 13] width 12 height 12
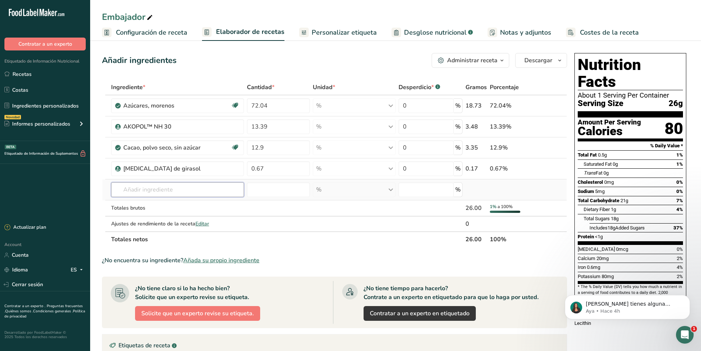
click at [153, 187] on input "text" at bounding box center [177, 189] width 133 height 15
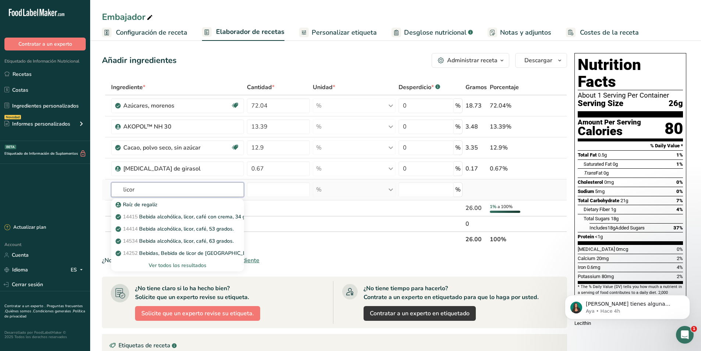
type input "licor"
click at [187, 265] on div "Ver todos los resultados" at bounding box center [177, 265] width 121 height 8
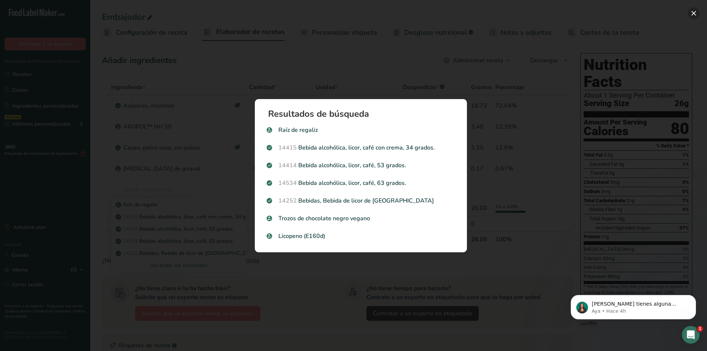
click at [690, 14] on button "Search results modal" at bounding box center [693, 13] width 12 height 12
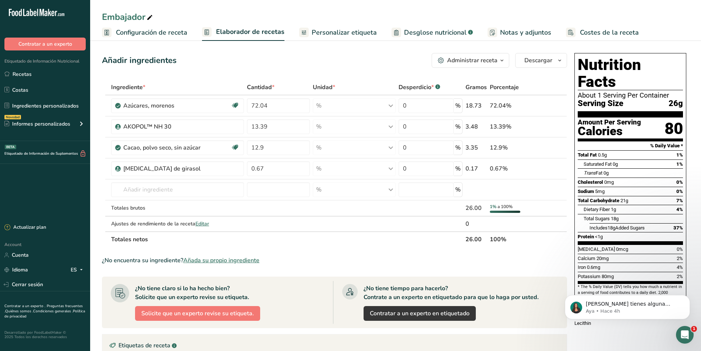
click at [219, 260] on span "Añada su propio ingrediente" at bounding box center [221, 260] width 76 height 9
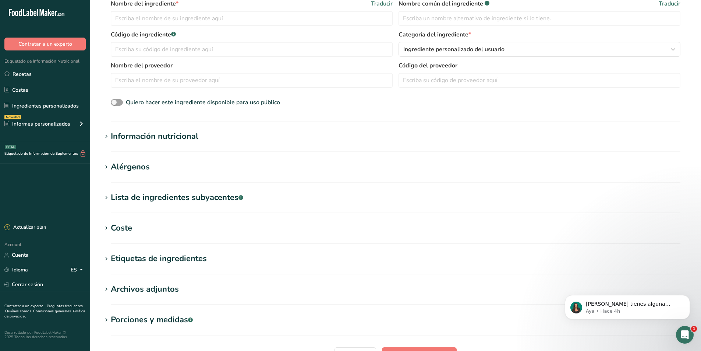
scroll to position [235, 0]
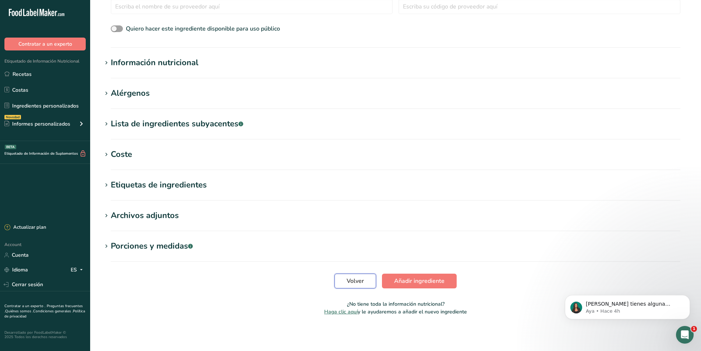
click at [364, 284] on span "Volver" at bounding box center [355, 280] width 17 height 9
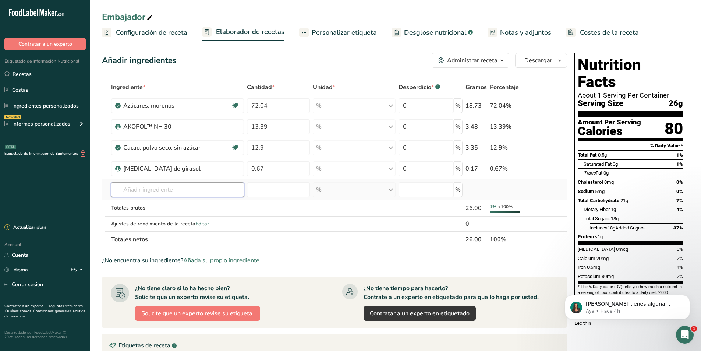
click at [144, 191] on input "text" at bounding box center [177, 189] width 133 height 15
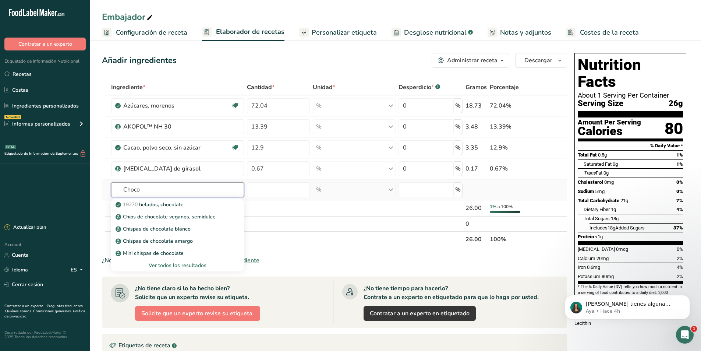
type input "Choco"
click at [184, 266] on div "Ver todos los resultados" at bounding box center [177, 265] width 121 height 8
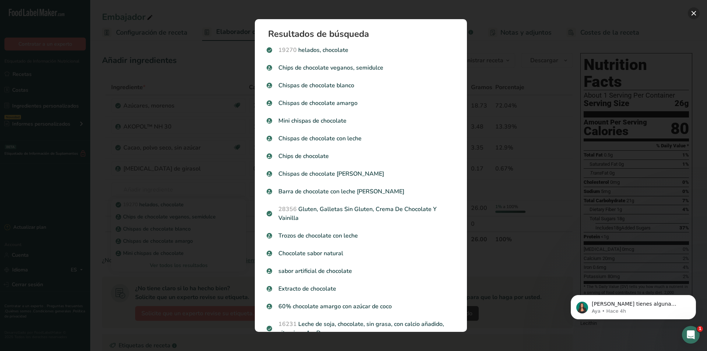
click at [691, 16] on button "Search results modal" at bounding box center [693, 13] width 12 height 12
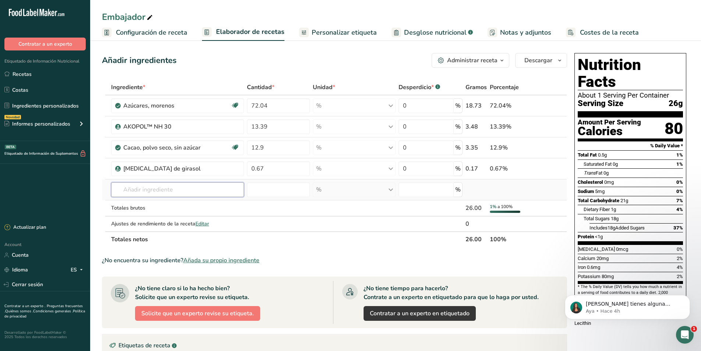
click at [183, 192] on input "text" at bounding box center [177, 189] width 133 height 15
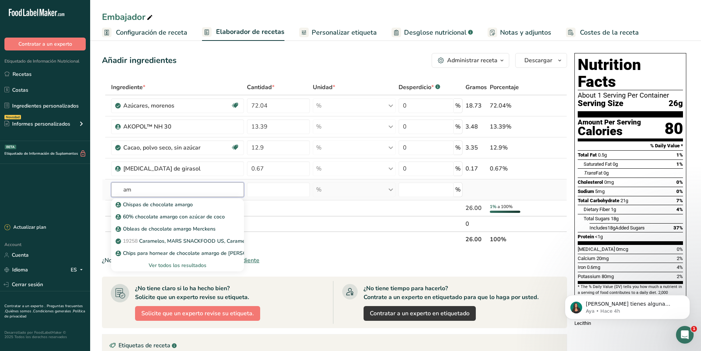
type input "a"
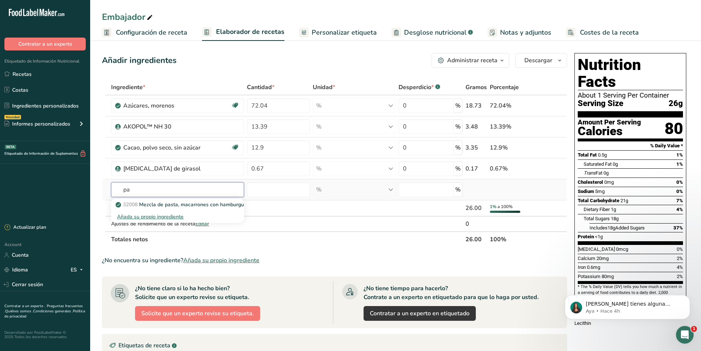
type input "p"
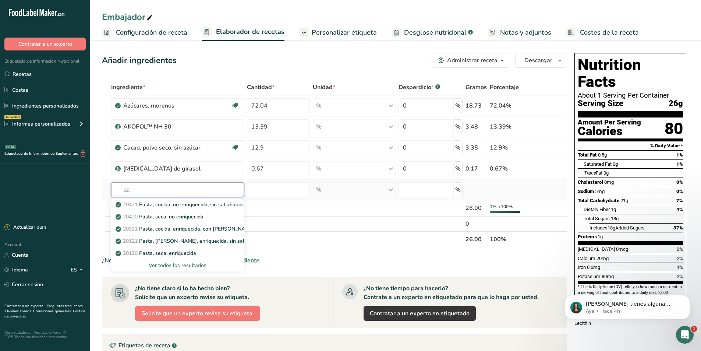
type input "p"
type input "c"
type input "cacao"
click at [196, 265] on div "Ver todos los resultados" at bounding box center [177, 265] width 121 height 8
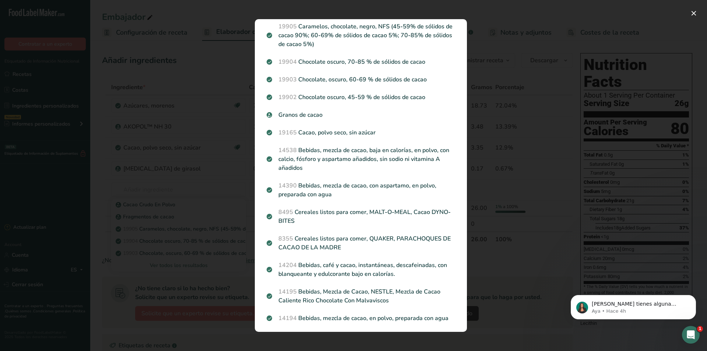
scroll to position [52, 0]
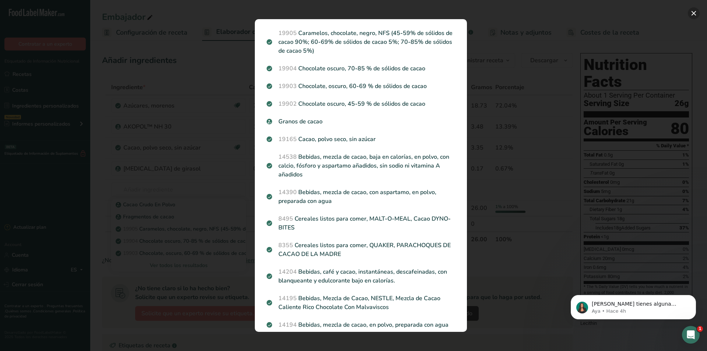
click at [693, 13] on button "Search results modal" at bounding box center [693, 13] width 12 height 12
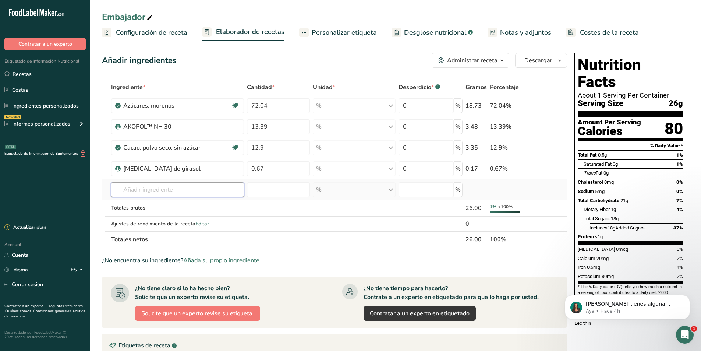
click at [157, 195] on input "text" at bounding box center [177, 189] width 133 height 15
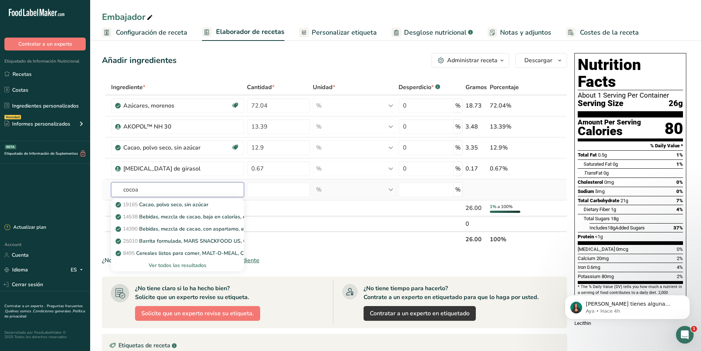
type input "cocoa"
click at [189, 266] on div "Ver todos los resultados" at bounding box center [177, 265] width 121 height 8
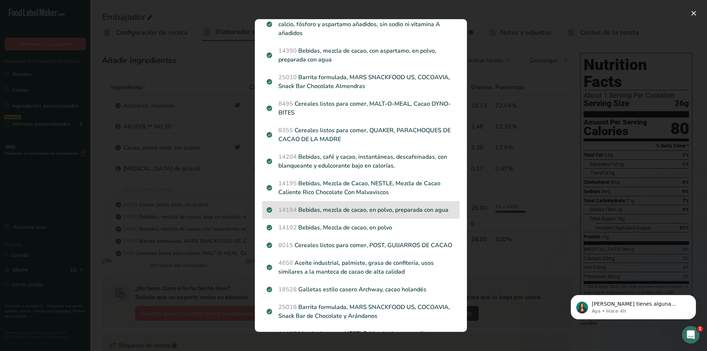
click at [339, 208] on p "14194 Bebidas, mezcla de cacao, en polvo, preparada con agua" at bounding box center [360, 209] width 188 height 9
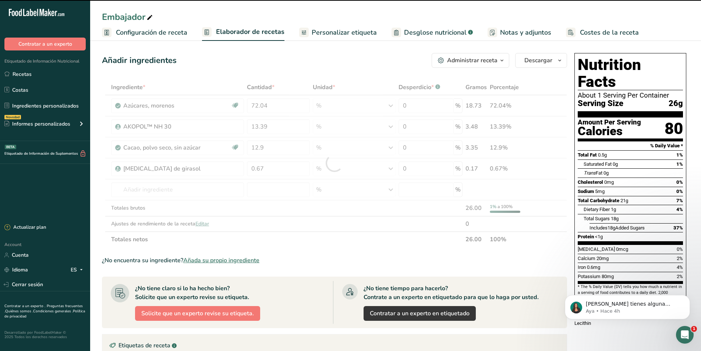
type input "0"
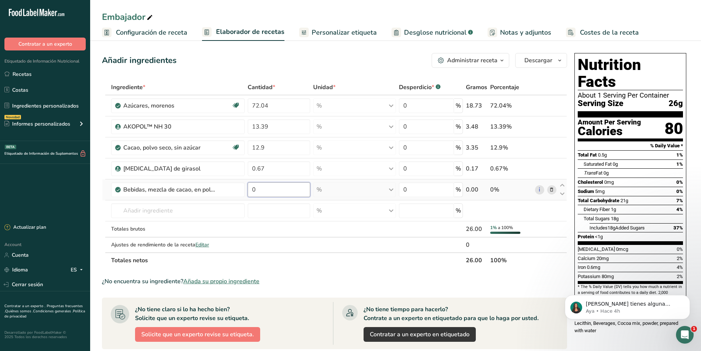
click at [263, 190] on input "0" at bounding box center [279, 189] width 63 height 15
type input "0.54"
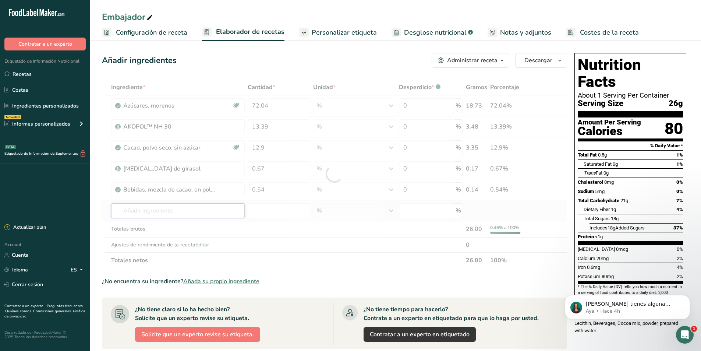
click at [146, 213] on div "Ingrediente * Cantidad * Unidad * Desperdicio * .a-a{fill:#347362;}.b-a{fill:#f…" at bounding box center [334, 173] width 465 height 188
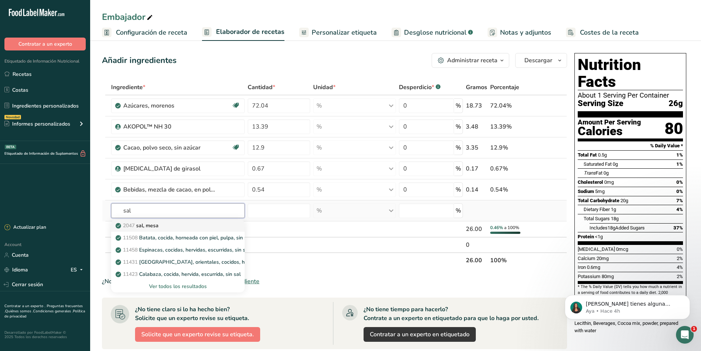
type input "sal"
click at [147, 227] on p "2047 sal, [GEOGRAPHIC_DATA]" at bounding box center [138, 226] width 42 height 8
type input "Salt, table"
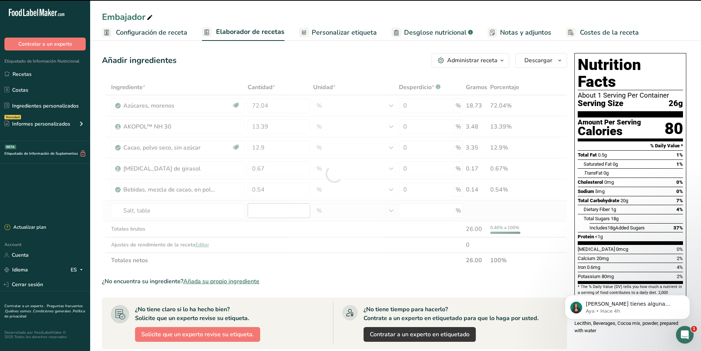
type input "0"
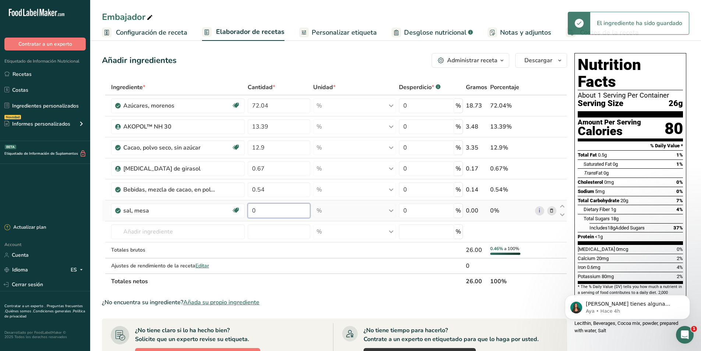
click at [268, 213] on input "0" at bounding box center [279, 210] width 63 height 15
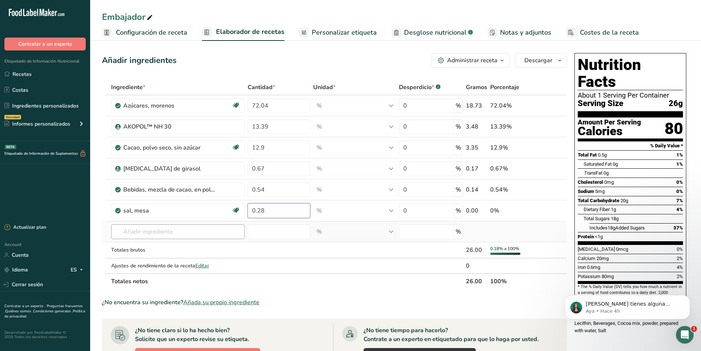
type input "0.28"
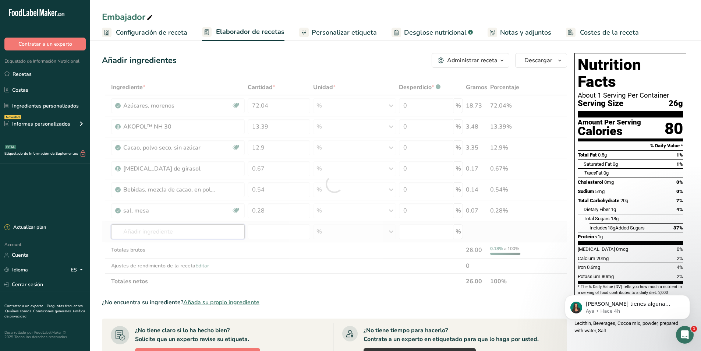
click at [166, 229] on div "Ingrediente * Cantidad * Unidad * Desperdicio * .a-a{fill:#347362;}.b-a{fill:#f…" at bounding box center [334, 183] width 465 height 209
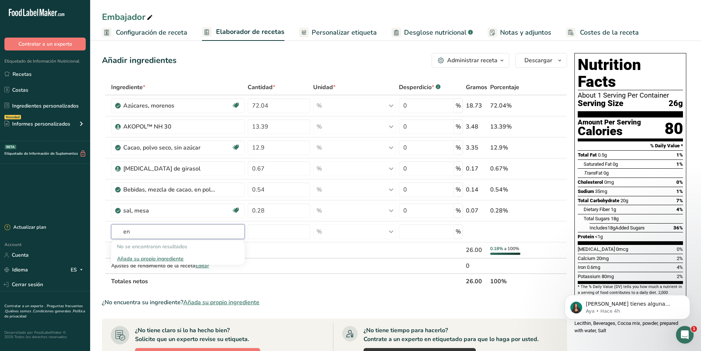
type input "e"
type input "A"
click at [152, 232] on input "text" at bounding box center [178, 231] width 134 height 15
type input "E"
type input "A"
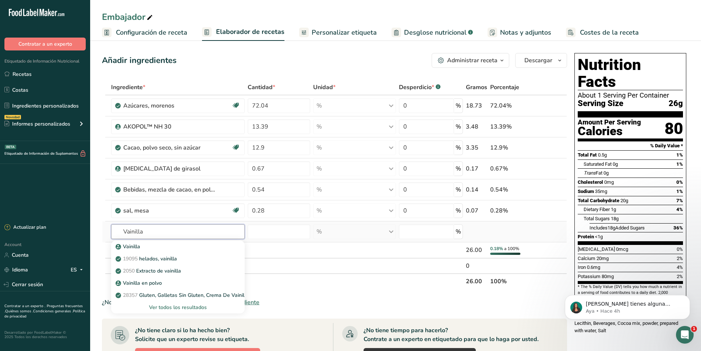
type input "Vainilla"
click at [184, 308] on div "Ver todos los resultados" at bounding box center [178, 307] width 122 height 8
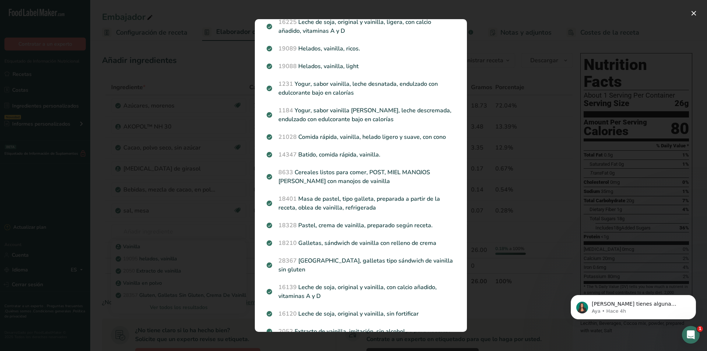
scroll to position [0, 0]
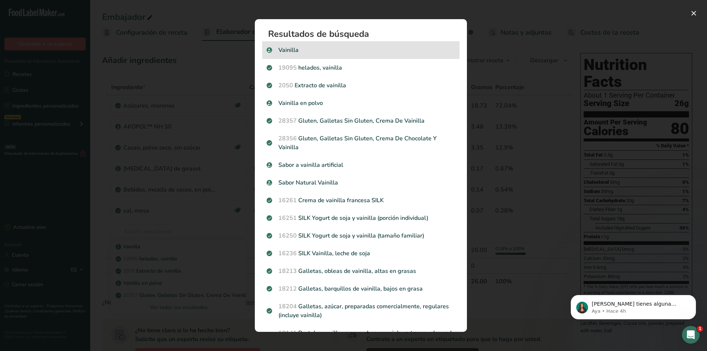
click at [292, 49] on p "Vainilla" at bounding box center [360, 50] width 188 height 9
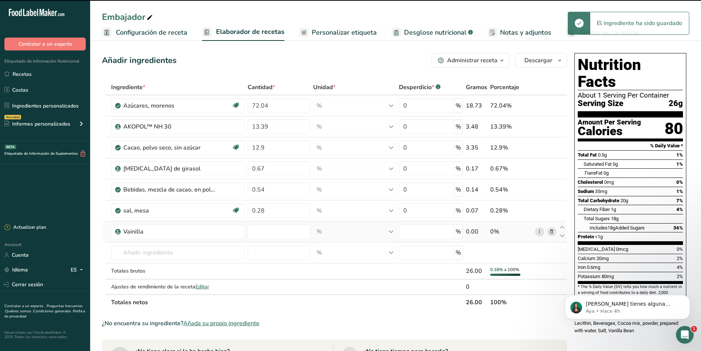
type input "0"
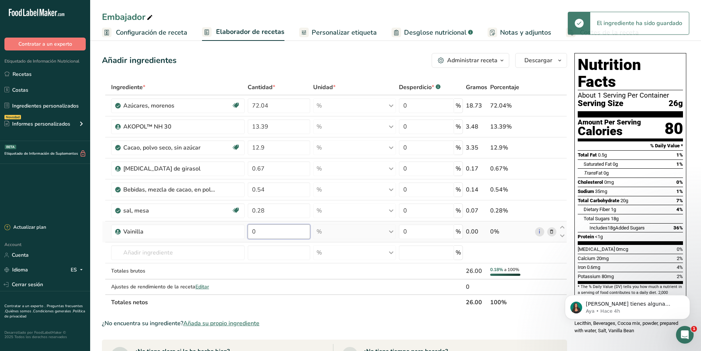
click at [267, 233] on input "0" at bounding box center [279, 231] width 63 height 15
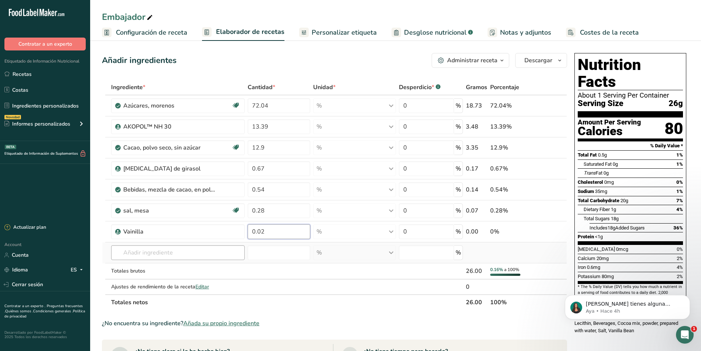
type input "0.02"
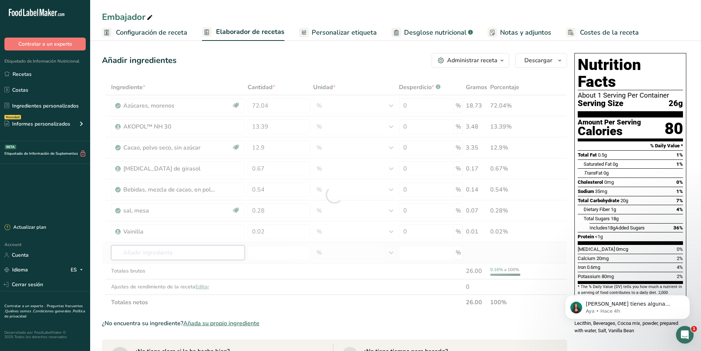
click at [216, 250] on div "Ingrediente * Cantidad * Unidad * Desperdicio * .a-a{fill:#347362;}.b-a{fill:#f…" at bounding box center [334, 194] width 465 height 230
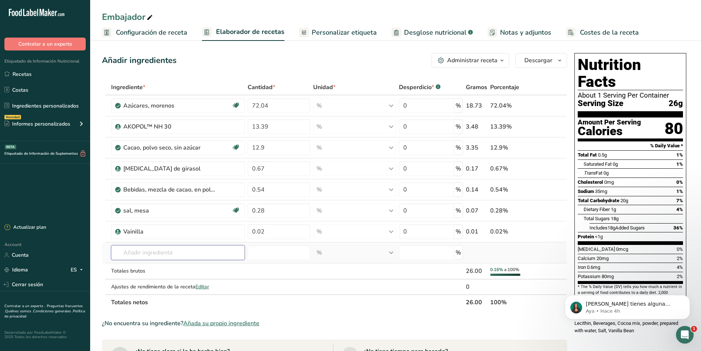
click at [168, 254] on input "text" at bounding box center [178, 252] width 134 height 15
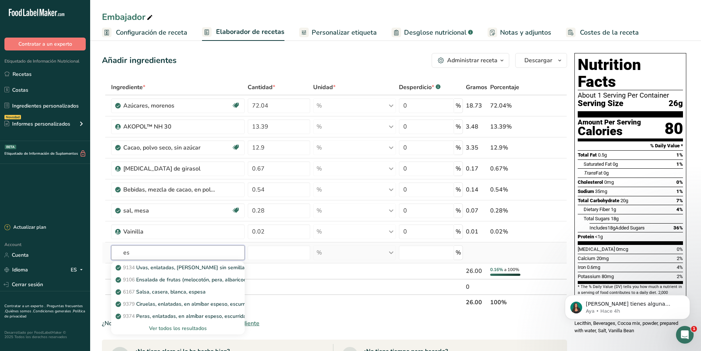
type input "e"
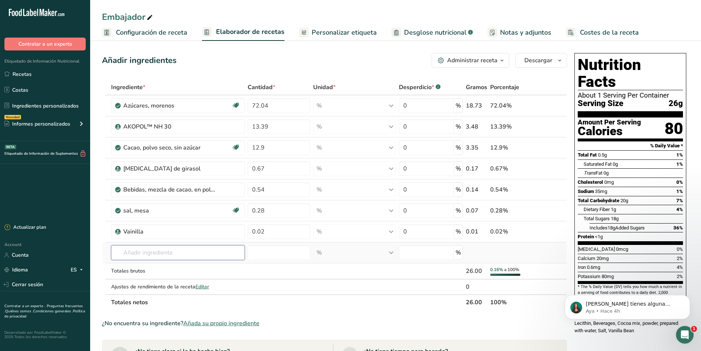
click at [156, 255] on input "text" at bounding box center [178, 252] width 134 height 15
click at [150, 251] on input "text" at bounding box center [178, 252] width 134 height 15
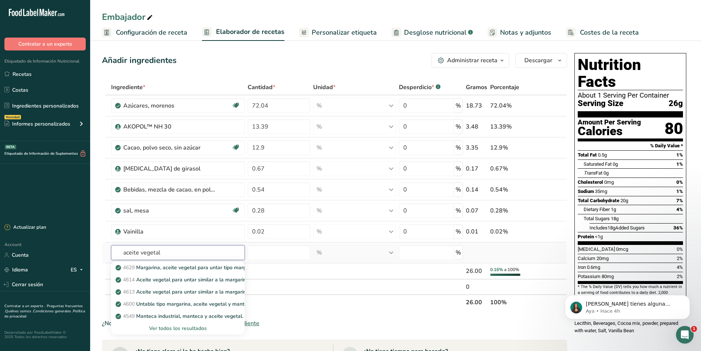
type input "aceite vegetal"
click at [182, 331] on div "Ver todos los resultados" at bounding box center [178, 328] width 122 height 8
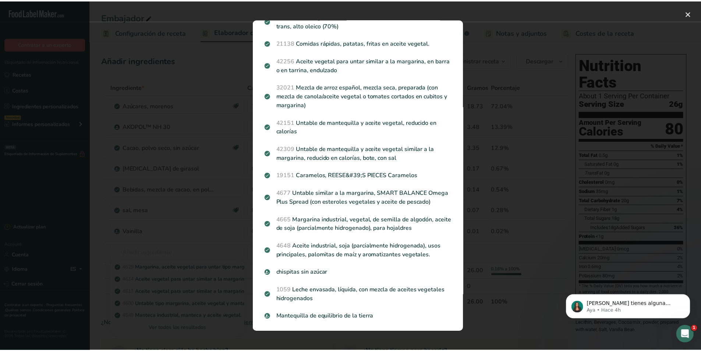
scroll to position [583, 0]
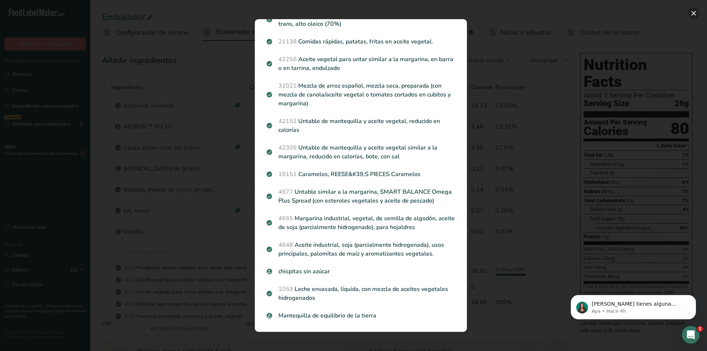
click at [691, 15] on button "Search results modal" at bounding box center [693, 13] width 12 height 12
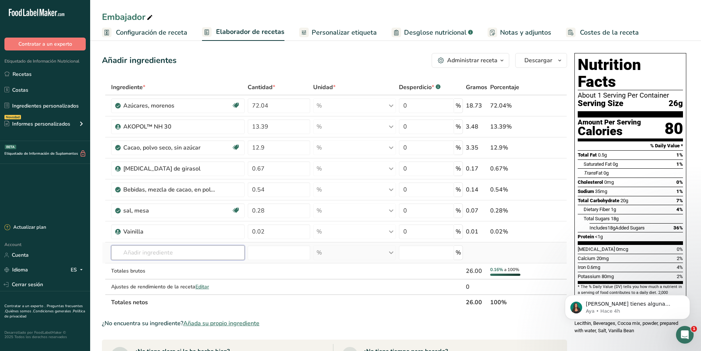
click at [147, 252] on input "text" at bounding box center [178, 252] width 134 height 15
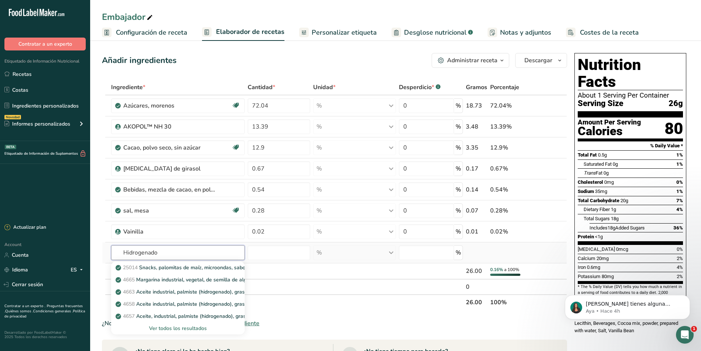
type input "Hidrogenado"
click at [178, 328] on div "Ver todos los resultados" at bounding box center [178, 328] width 122 height 8
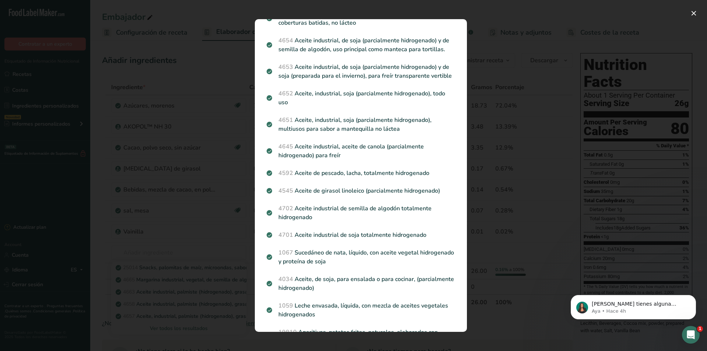
scroll to position [294, 0]
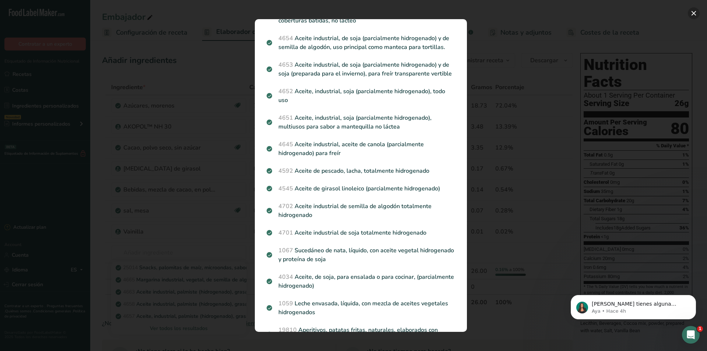
click at [691, 12] on button "Search results modal" at bounding box center [693, 13] width 12 height 12
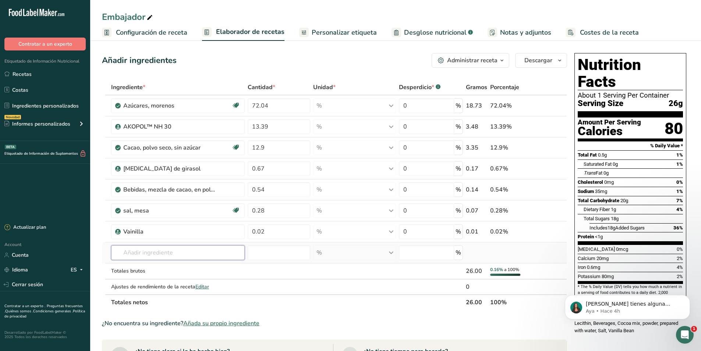
click at [171, 252] on input "text" at bounding box center [178, 252] width 134 height 15
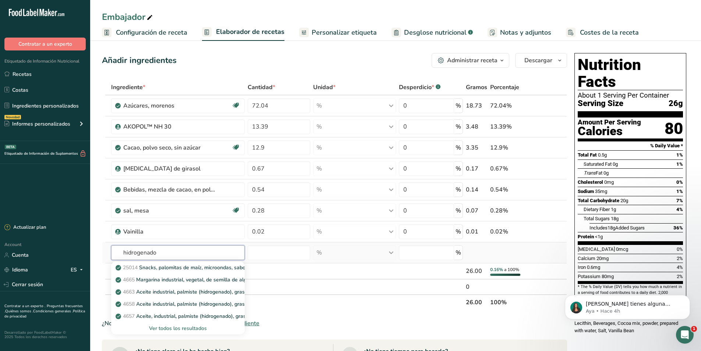
type input "hidrogenado"
click at [181, 328] on div "Ver todos los resultados" at bounding box center [178, 328] width 122 height 8
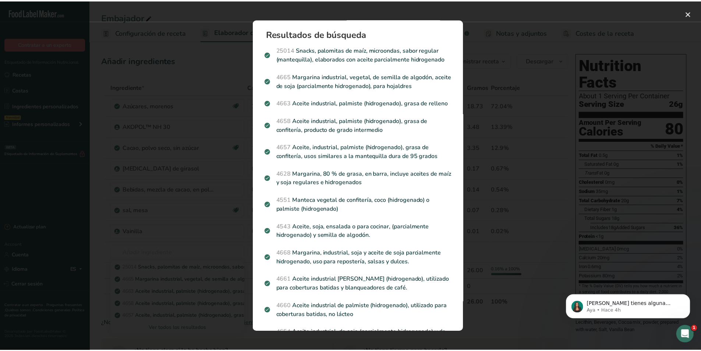
scroll to position [0, 0]
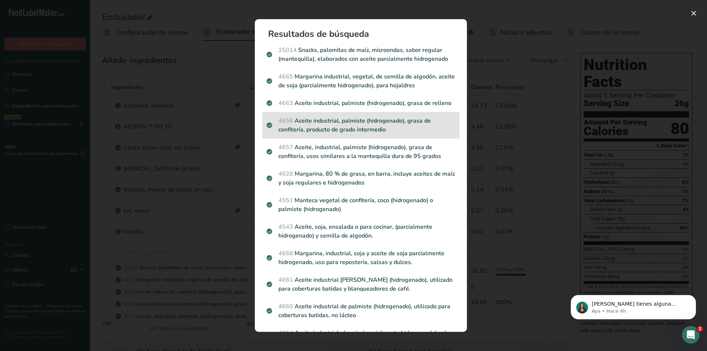
click at [355, 134] on p "4658 Aceite industrial, palmiste (hidrogenado), grasa de confitería, producto d…" at bounding box center [360, 125] width 188 height 18
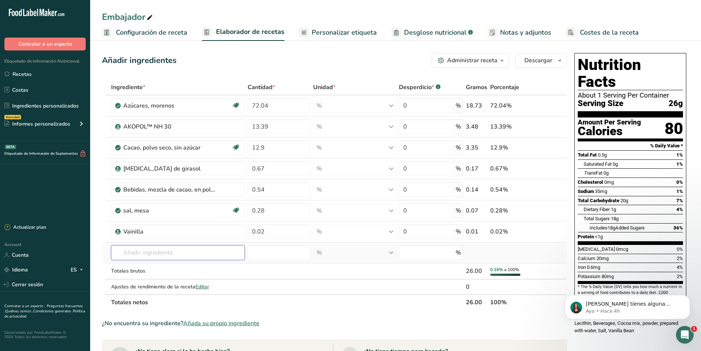
click at [142, 255] on input "text" at bounding box center [178, 252] width 134 height 15
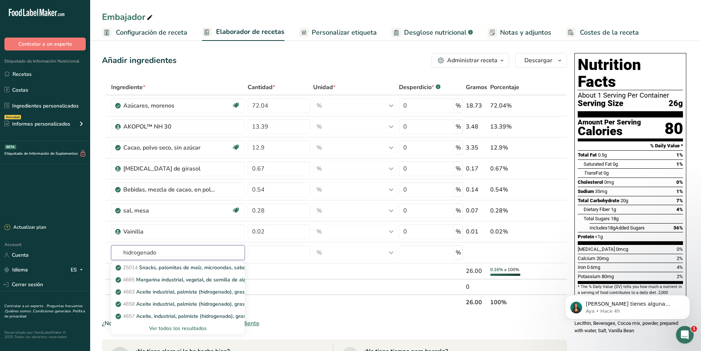
type input "hidrogenado"
click at [147, 303] on p "4658 Aceite industrial, palmiste (hidrogenado), grasa de confitería, producto d…" at bounding box center [234, 304] width 234 height 8
type input "Oil, industrial, palm kernel (hydrogenated), confection fat, intermediate grade…"
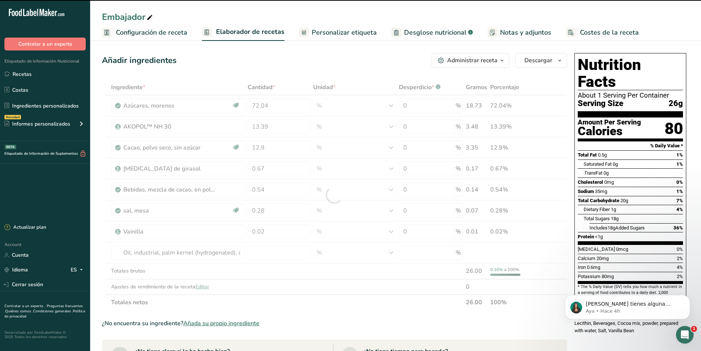
type input "0"
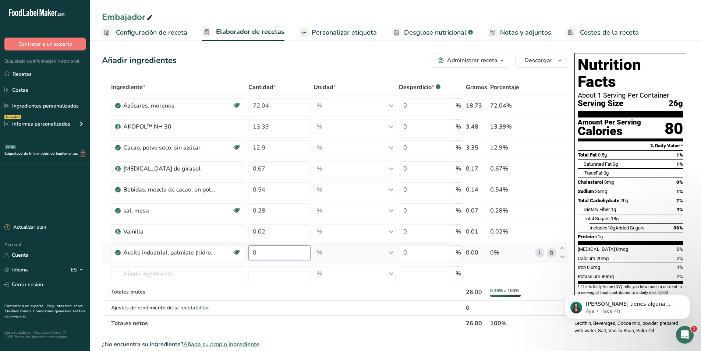
click at [258, 256] on input "0" at bounding box center [279, 252] width 62 height 15
type input "0.17"
click at [275, 321] on div "Ingrediente * Cantidad * Unidad * Desperdicio * .a-a{fill:#347362;}.b-a{fill:#f…" at bounding box center [334, 204] width 465 height 251
click at [80, 269] on icon at bounding box center [81, 269] width 6 height 9
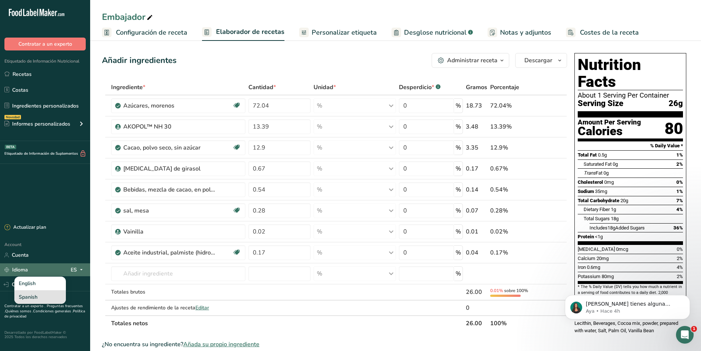
click at [38, 299] on div "Spanish" at bounding box center [40, 297] width 52 height 14
click at [690, 298] on icon "Dismiss notification" at bounding box center [688, 297] width 4 height 4
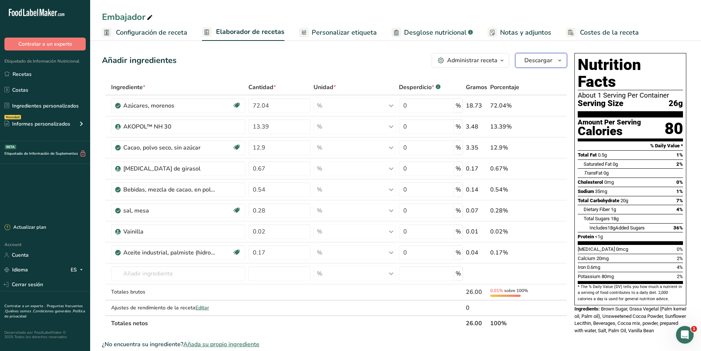
click at [559, 60] on icon "button" at bounding box center [560, 60] width 6 height 9
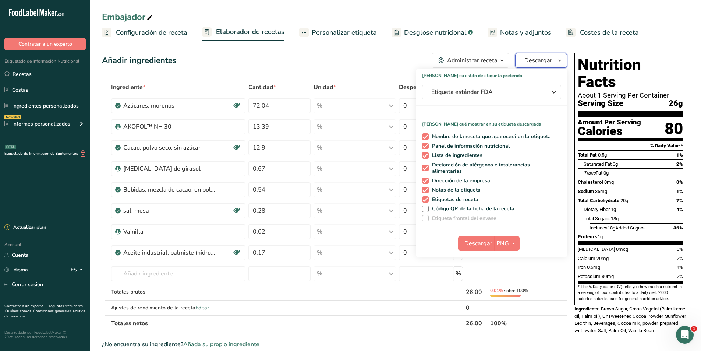
click at [542, 60] on span "Descargar" at bounding box center [538, 60] width 28 height 9
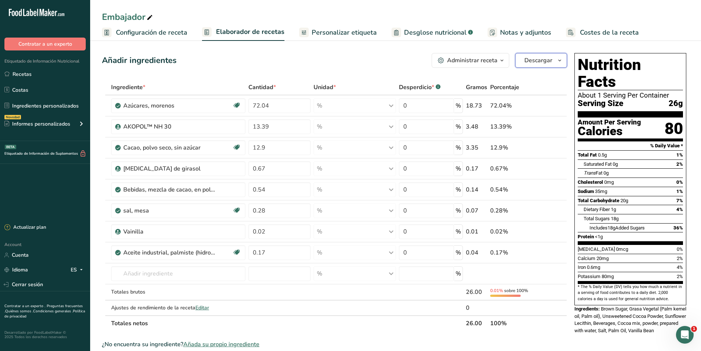
click at [533, 61] on span "Descargar" at bounding box center [538, 60] width 28 height 9
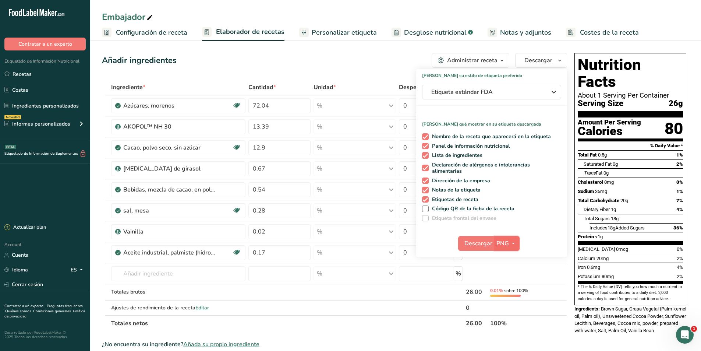
click at [499, 237] on button "PNG" at bounding box center [506, 243] width 25 height 15
click at [505, 256] on link "PNG" at bounding box center [508, 258] width 24 height 12
click at [495, 242] on button "PNG" at bounding box center [506, 243] width 25 height 15
click at [509, 293] on link "PDF" at bounding box center [508, 295] width 24 height 12
click at [511, 244] on icon "button" at bounding box center [513, 243] width 6 height 9
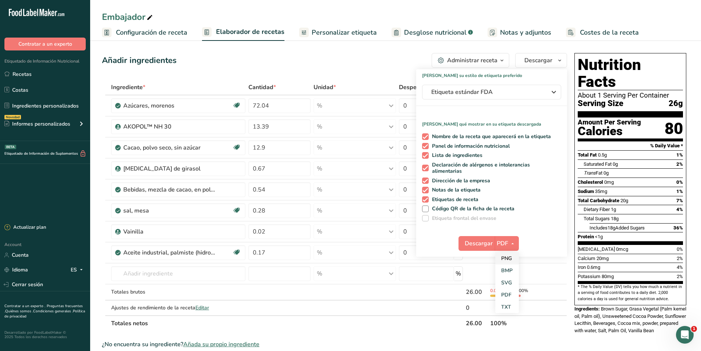
click at [506, 256] on link "PNG" at bounding box center [507, 258] width 24 height 12
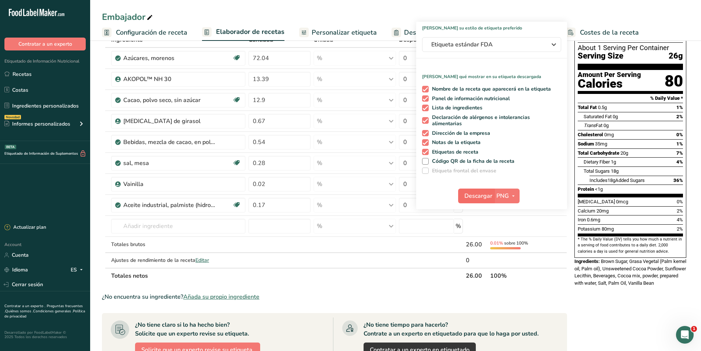
scroll to position [12, 0]
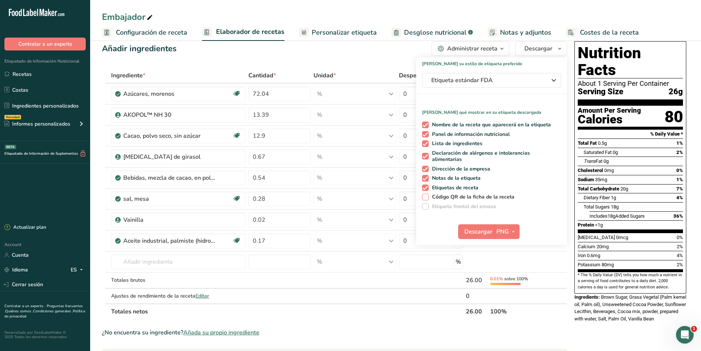
click at [425, 198] on span at bounding box center [425, 197] width 7 height 7
click at [425, 198] on input "Código QR de la ficha de la receta" at bounding box center [424, 196] width 5 height 5
click at [426, 208] on span at bounding box center [425, 206] width 7 height 7
click at [425, 197] on span at bounding box center [425, 197] width 7 height 7
click at [425, 197] on input "Código QR de la ficha de la receta" at bounding box center [424, 196] width 5 height 5
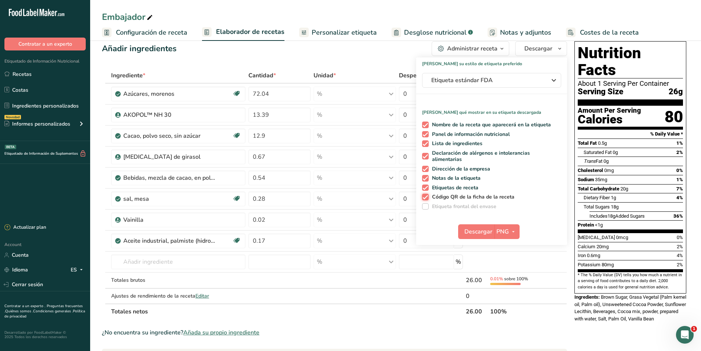
checkbox input "false"
click at [489, 231] on span "Descargar" at bounding box center [478, 231] width 28 height 9
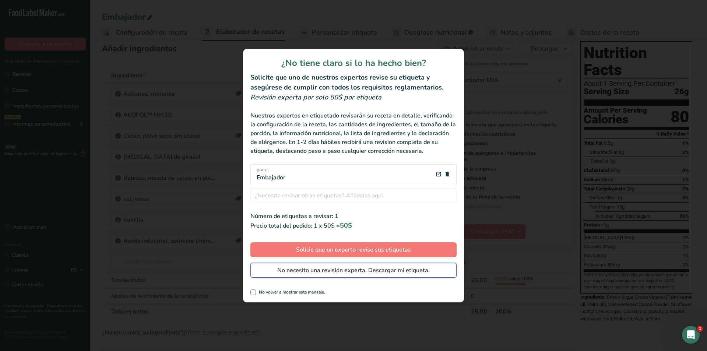
click at [394, 270] on span "No necesito una revisión experta. Descargar mi etiqueta." at bounding box center [353, 270] width 152 height 9
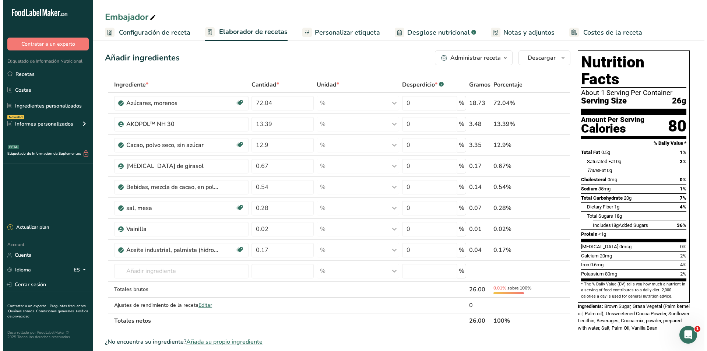
scroll to position [0, 0]
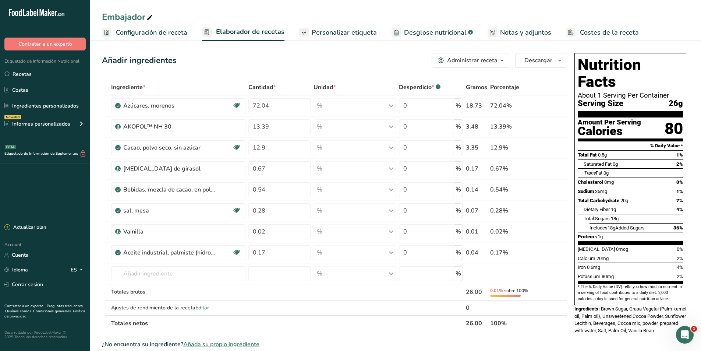
click at [502, 62] on icon "button" at bounding box center [502, 60] width 6 height 9
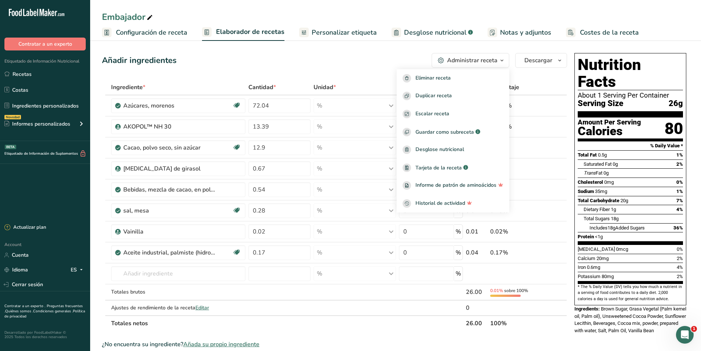
click at [502, 63] on icon "button" at bounding box center [502, 60] width 6 height 9
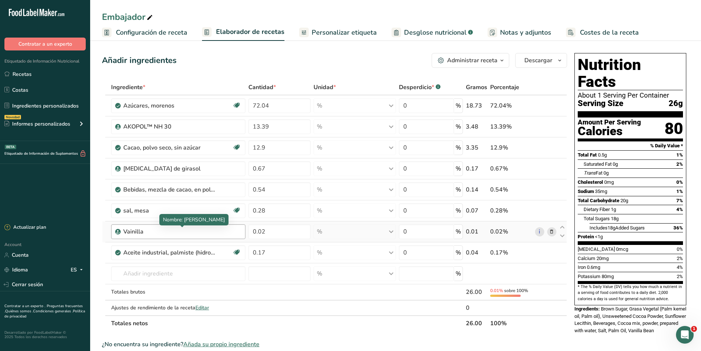
click at [141, 230] on div "Vainilla" at bounding box center [169, 231] width 92 height 9
click at [147, 230] on div "Vainilla" at bounding box center [169, 231] width 92 height 9
click at [148, 233] on div "Vainilla" at bounding box center [169, 231] width 92 height 9
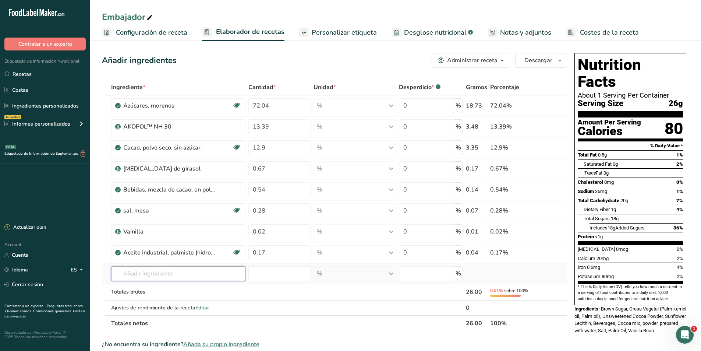
click at [149, 277] on input "text" at bounding box center [178, 273] width 134 height 15
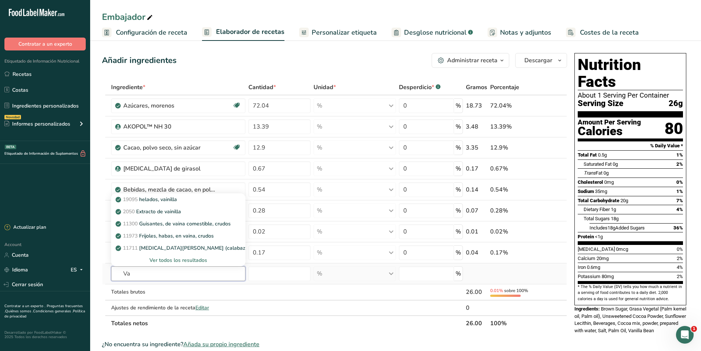
type input "V"
type input "P"
type input "Vainillina"
click at [395, 333] on section "Ingrediente * Cantidad * Unidad * Desperdicio * .a-a{fill:#347362;}.b-a{fill:#f…" at bounding box center [334, 319] width 465 height 480
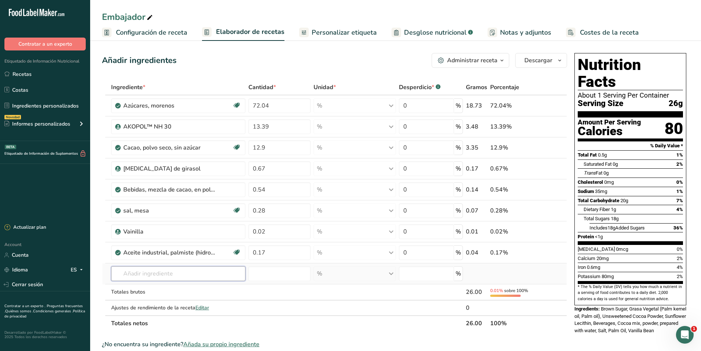
click at [138, 274] on input "text" at bounding box center [178, 273] width 134 height 15
type input "V"
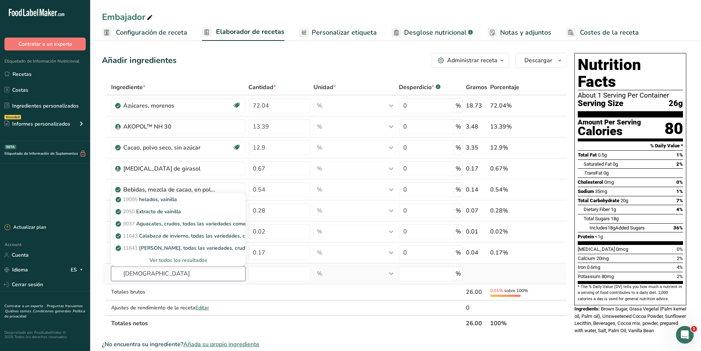
type input "[DEMOGRAPHIC_DATA]"
click at [194, 261] on div "Ver todos los resultados" at bounding box center [178, 260] width 123 height 8
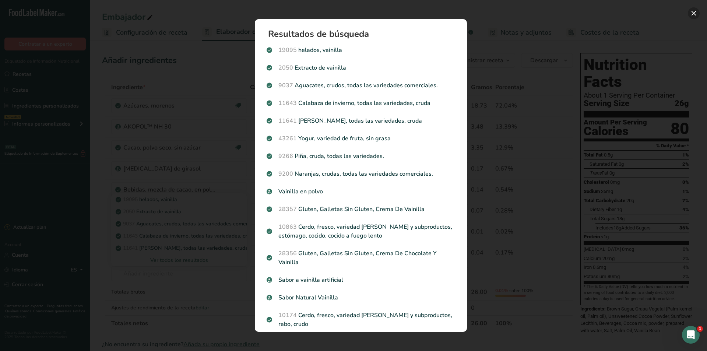
click at [693, 14] on button "Search results modal" at bounding box center [693, 13] width 12 height 12
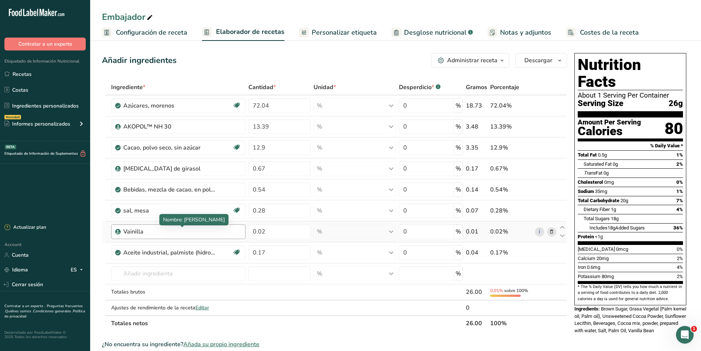
click at [144, 232] on div "Vainilla" at bounding box center [169, 231] width 92 height 9
click at [141, 233] on div "Vainilla" at bounding box center [169, 231] width 92 height 9
click at [143, 232] on div "Vainilla" at bounding box center [169, 231] width 92 height 9
click at [140, 234] on div "Vainilla" at bounding box center [169, 231] width 92 height 9
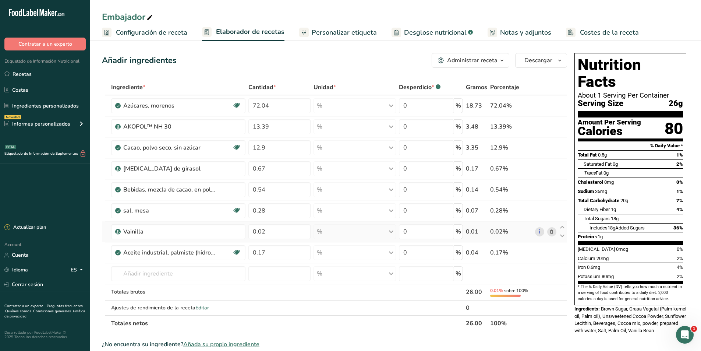
click at [553, 233] on icon at bounding box center [551, 232] width 5 height 8
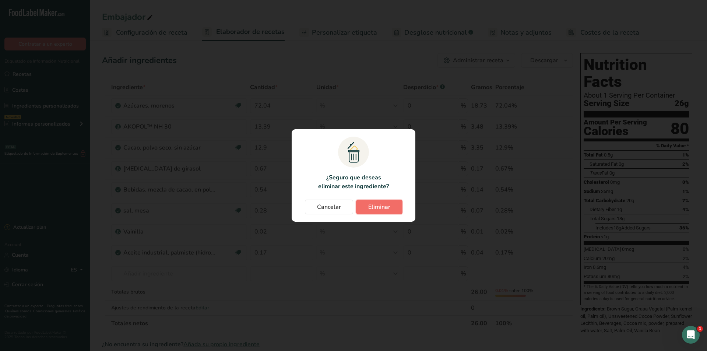
click at [387, 210] on span "Eliminar" at bounding box center [379, 206] width 22 height 9
type input "0.17"
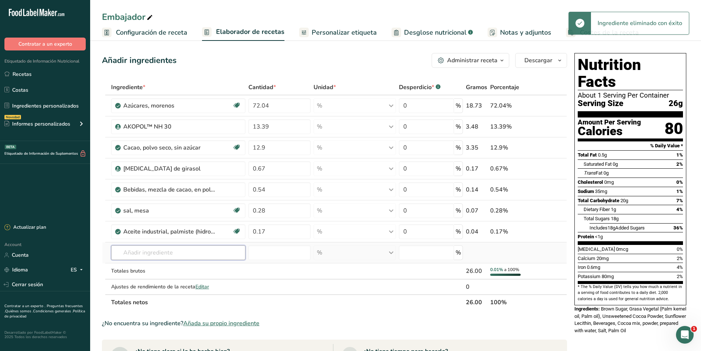
click at [134, 251] on input "text" at bounding box center [178, 252] width 134 height 15
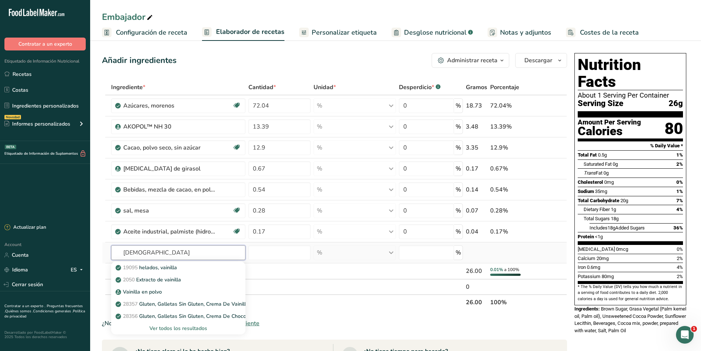
type input "[DEMOGRAPHIC_DATA]"
click at [188, 326] on div "Ver todos los resultados" at bounding box center [178, 328] width 123 height 8
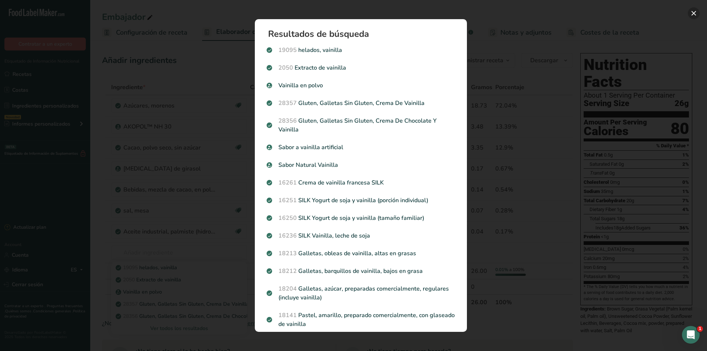
click at [695, 9] on button "Search results modal" at bounding box center [693, 13] width 12 height 12
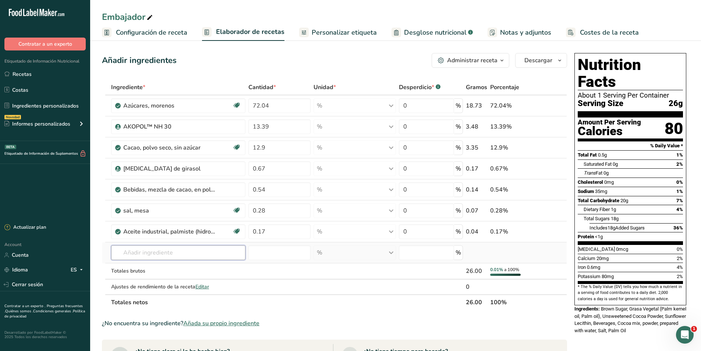
click at [146, 250] on input "text" at bounding box center [178, 252] width 134 height 15
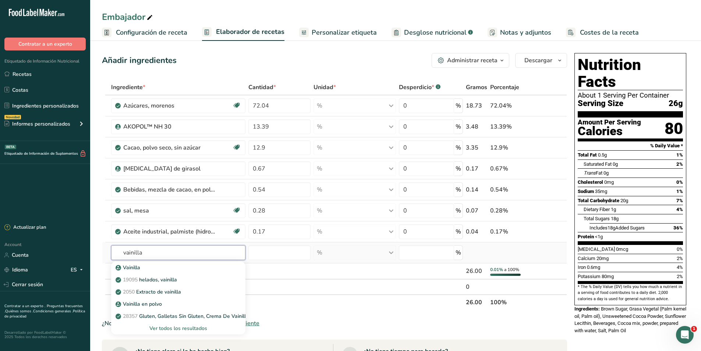
type input "vainilla"
click at [169, 327] on div "Ver todos los resultados" at bounding box center [178, 328] width 123 height 8
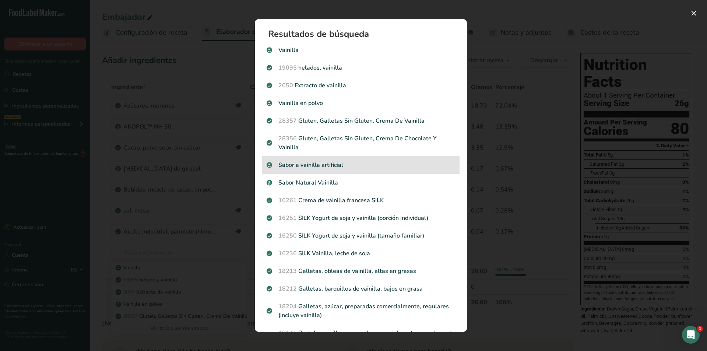
click at [328, 166] on p "Sabor a vainilla artificial" at bounding box center [360, 164] width 188 height 9
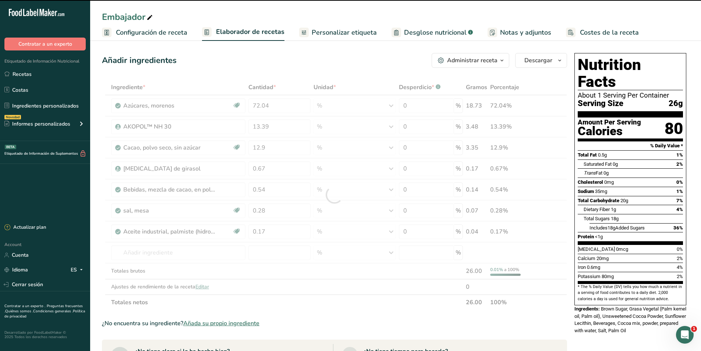
type input "0"
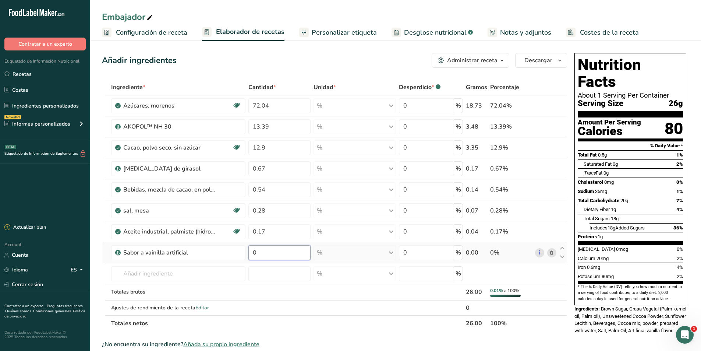
click at [259, 253] on input "0" at bounding box center [279, 252] width 62 height 15
type input "0.02"
click at [213, 275] on div "Ingrediente * Cantidad * Unidad * Desperdicio * .a-a{fill:#347362;}.b-a{fill:#f…" at bounding box center [334, 204] width 465 height 251
click at [552, 189] on icon at bounding box center [551, 190] width 5 height 8
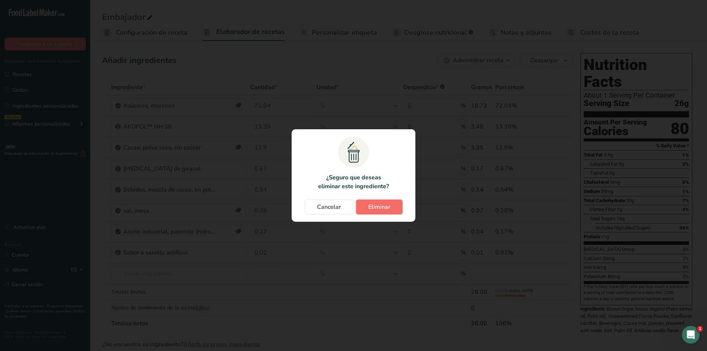
click at [371, 211] on button "Eliminar" at bounding box center [379, 206] width 46 height 15
type input "0.28"
type input "0.17"
type input "0.02"
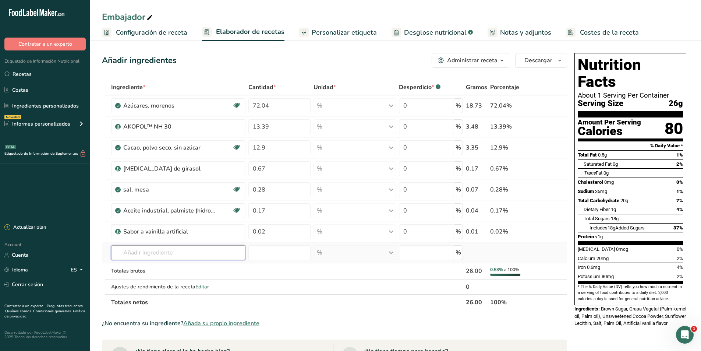
click at [148, 253] on input "text" at bounding box center [178, 252] width 134 height 15
type input "l"
type input "p"
type input "m"
type input "Cocoa liquor"
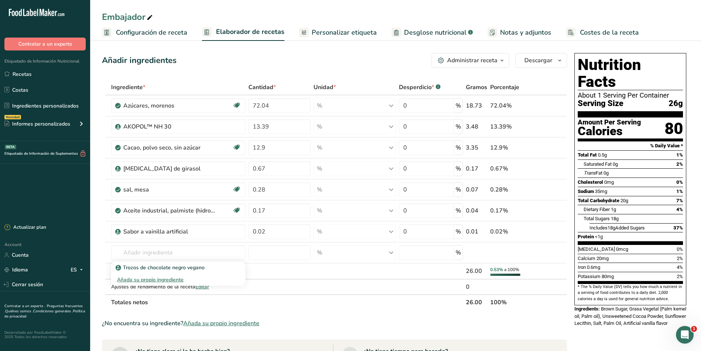
click at [188, 329] on section "Ingrediente * Cantidad * Unidad * Desperdicio * .a-a{fill:#347362;}.b-a{fill:#f…" at bounding box center [334, 308] width 465 height 459
click at [158, 249] on input "text" at bounding box center [178, 252] width 134 height 15
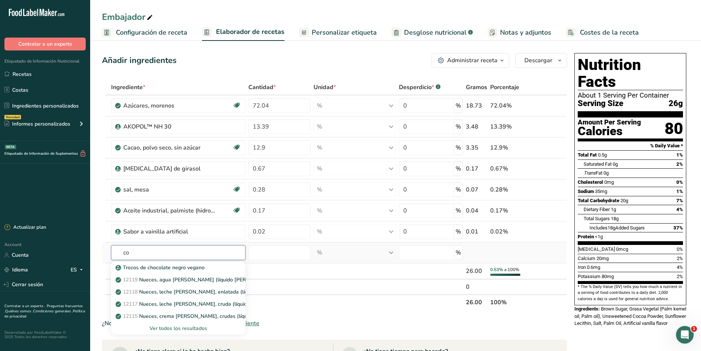
type input "c"
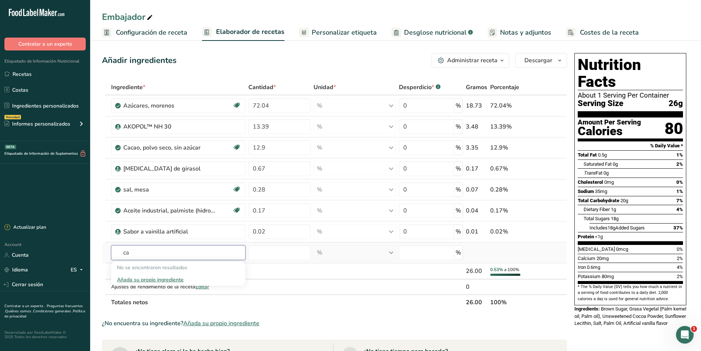
type input "c"
type input "l"
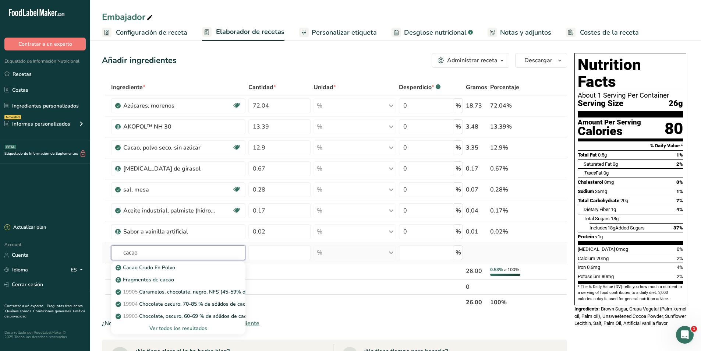
type input "cacao"
click at [178, 330] on div "Ver todos los resultados" at bounding box center [178, 328] width 123 height 8
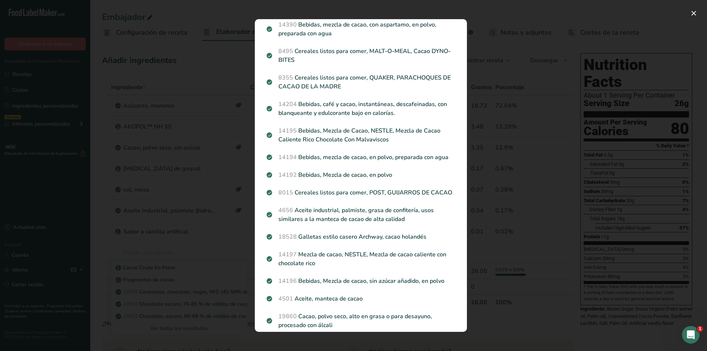
scroll to position [191, 0]
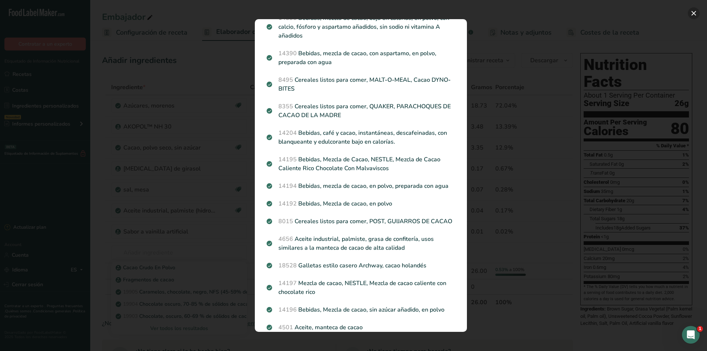
click at [694, 11] on button "Search results modal" at bounding box center [693, 13] width 12 height 12
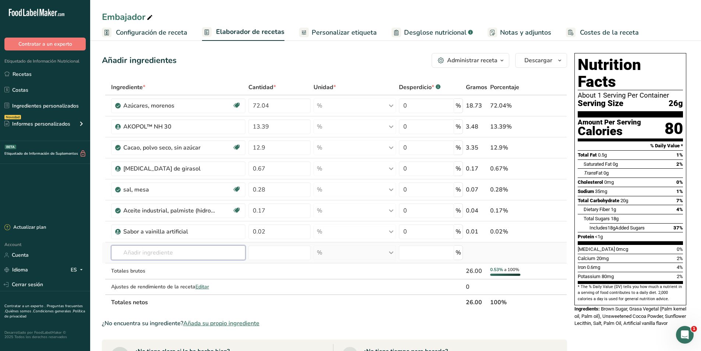
click at [191, 252] on input "text" at bounding box center [178, 252] width 134 height 15
type input "C"
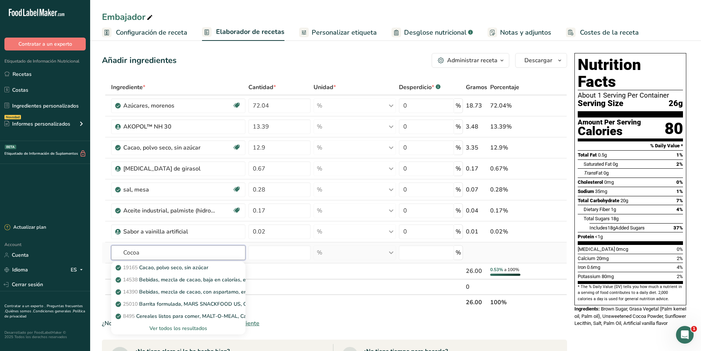
type input "Cocoa"
click at [180, 330] on div "Ver todos los resultados" at bounding box center [178, 328] width 123 height 8
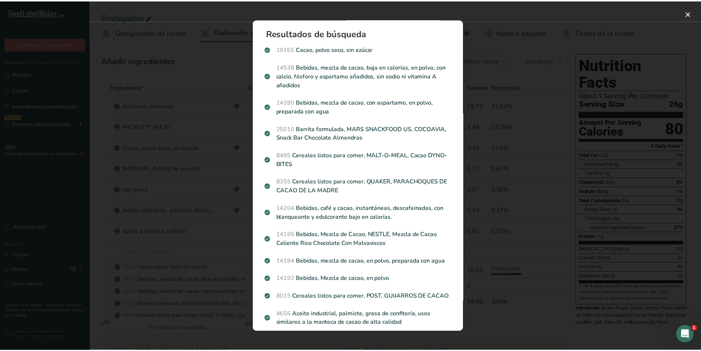
scroll to position [0, 0]
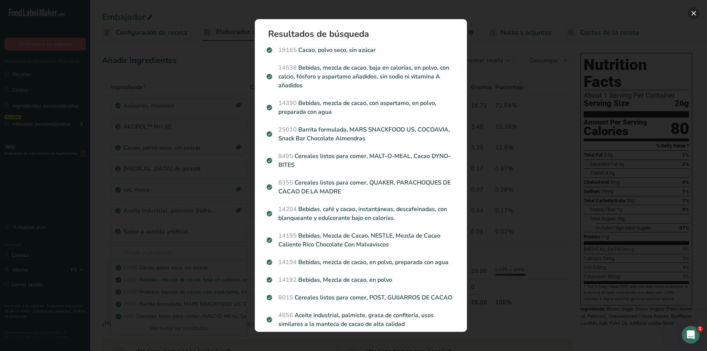
click at [692, 14] on button "Search results modal" at bounding box center [693, 13] width 12 height 12
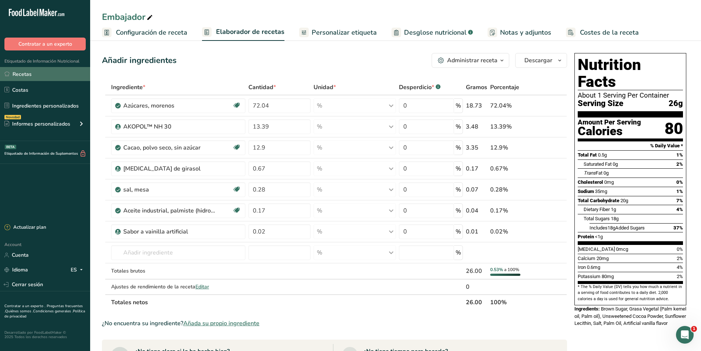
click at [24, 72] on link "Recetas" at bounding box center [45, 74] width 90 height 14
